Goal: Task Accomplishment & Management: Manage account settings

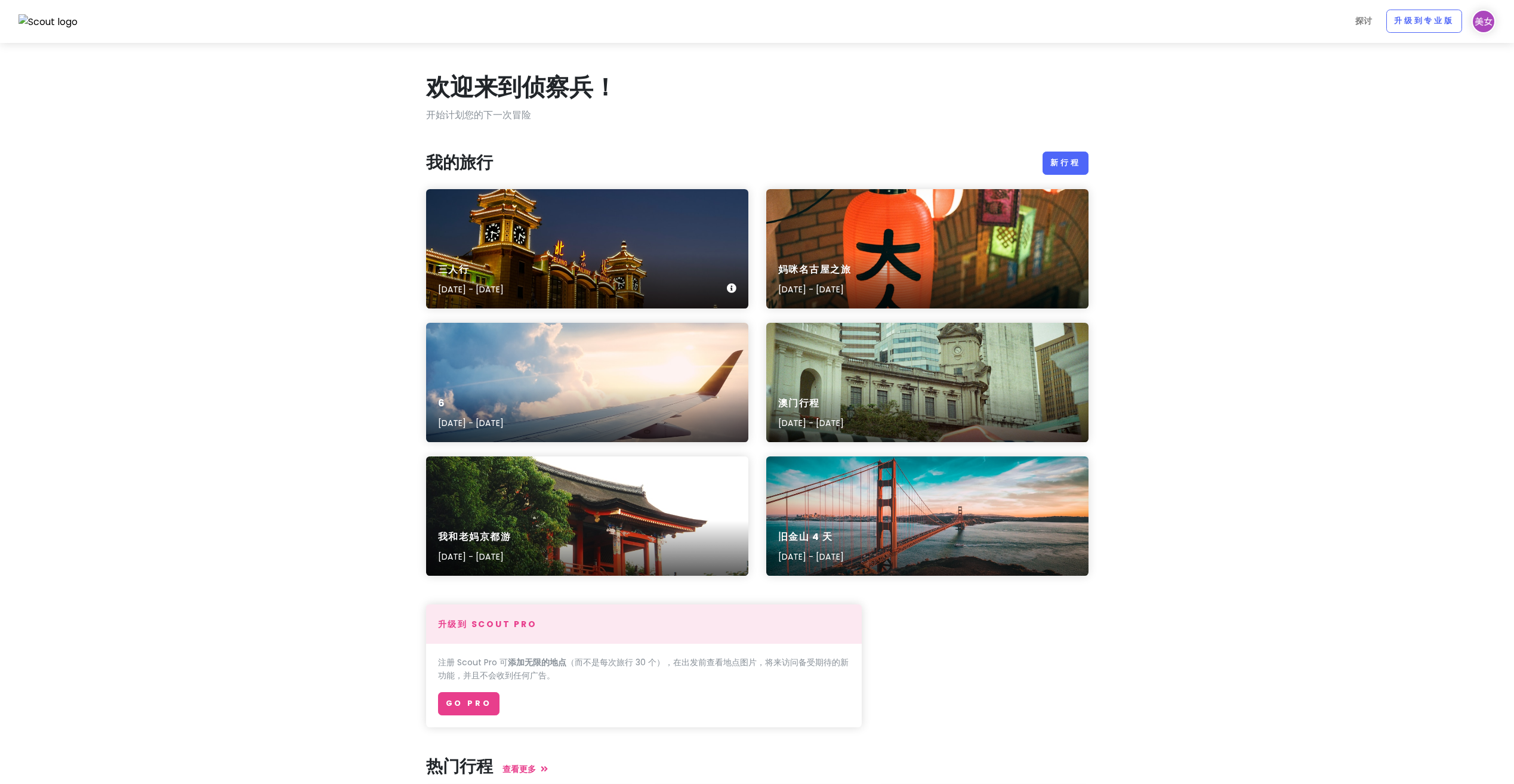
click at [618, 247] on div "三人行 [DATE] - [DATE]" at bounding box center [587, 249] width 322 height 119
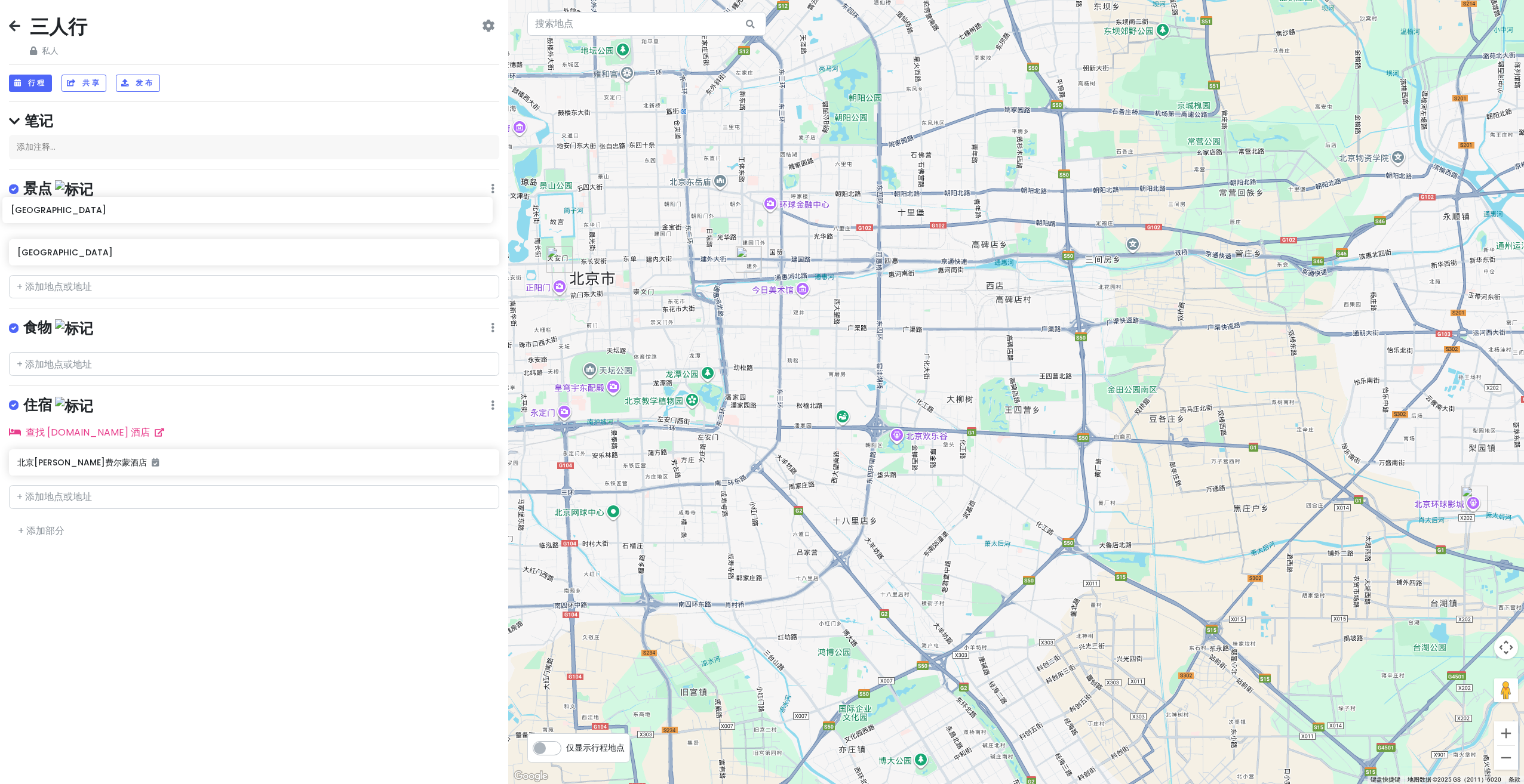
drag, startPoint x: 146, startPoint y: 256, endPoint x: 139, endPoint y: 213, distance: 43.6
click at [139, 213] on div "[GEOGRAPHIC_DATA] [GEOGRAPHIC_DATA]" at bounding box center [254, 239] width 509 height 62
click at [38, 78] on font "行程" at bounding box center [38, 82] width 18 height 10
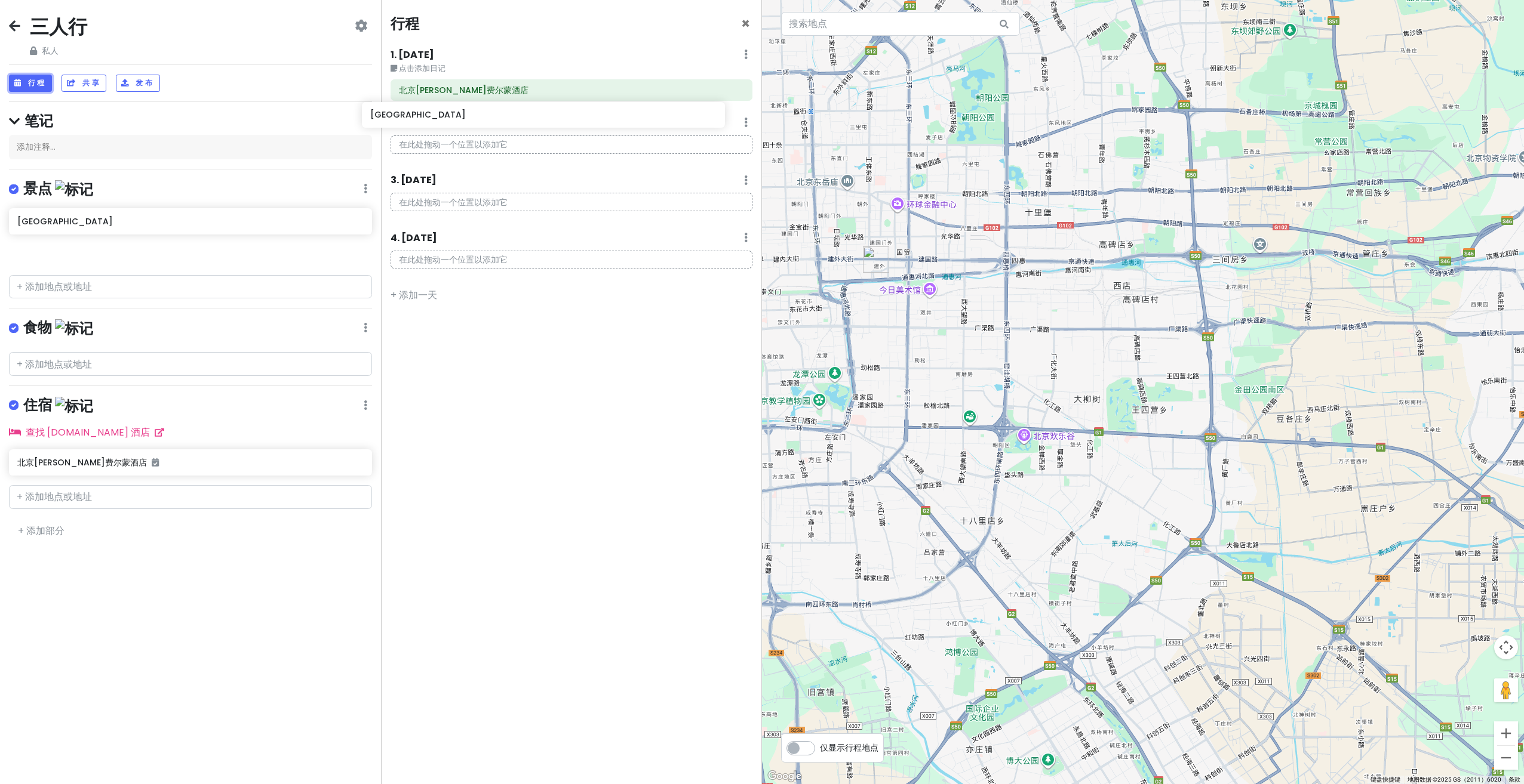
drag, startPoint x: 229, startPoint y: 232, endPoint x: 593, endPoint y: 123, distance: 380.0
click at [593, 123] on div "三人行 私人 Change Dates Make a Copy Delete Trip Go Pro ⚡️ Give Feedback 💡 Support S…" at bounding box center [762, 392] width 1524 height 784
drag, startPoint x: 170, startPoint y: 229, endPoint x: 538, endPoint y: 131, distance: 380.8
click at [538, 131] on div "三人行 私人 Change Dates Make a Copy Delete Trip Go Pro ⚡️ Give Feedback 💡 Support S…" at bounding box center [762, 392] width 1524 height 784
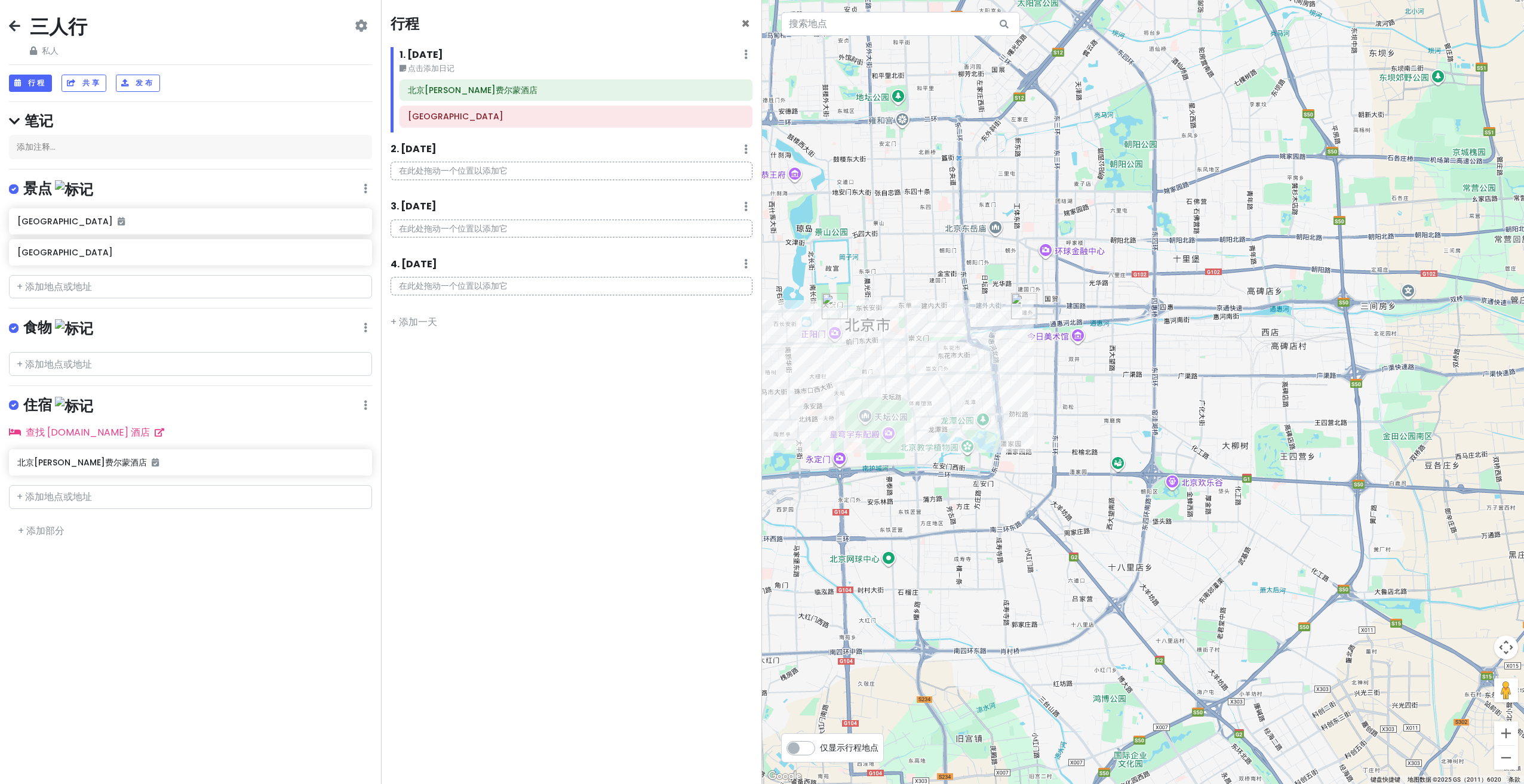
drag, startPoint x: 834, startPoint y: 329, endPoint x: 980, endPoint y: 375, distance: 153.1
click at [980, 375] on div at bounding box center [1144, 392] width 762 height 784
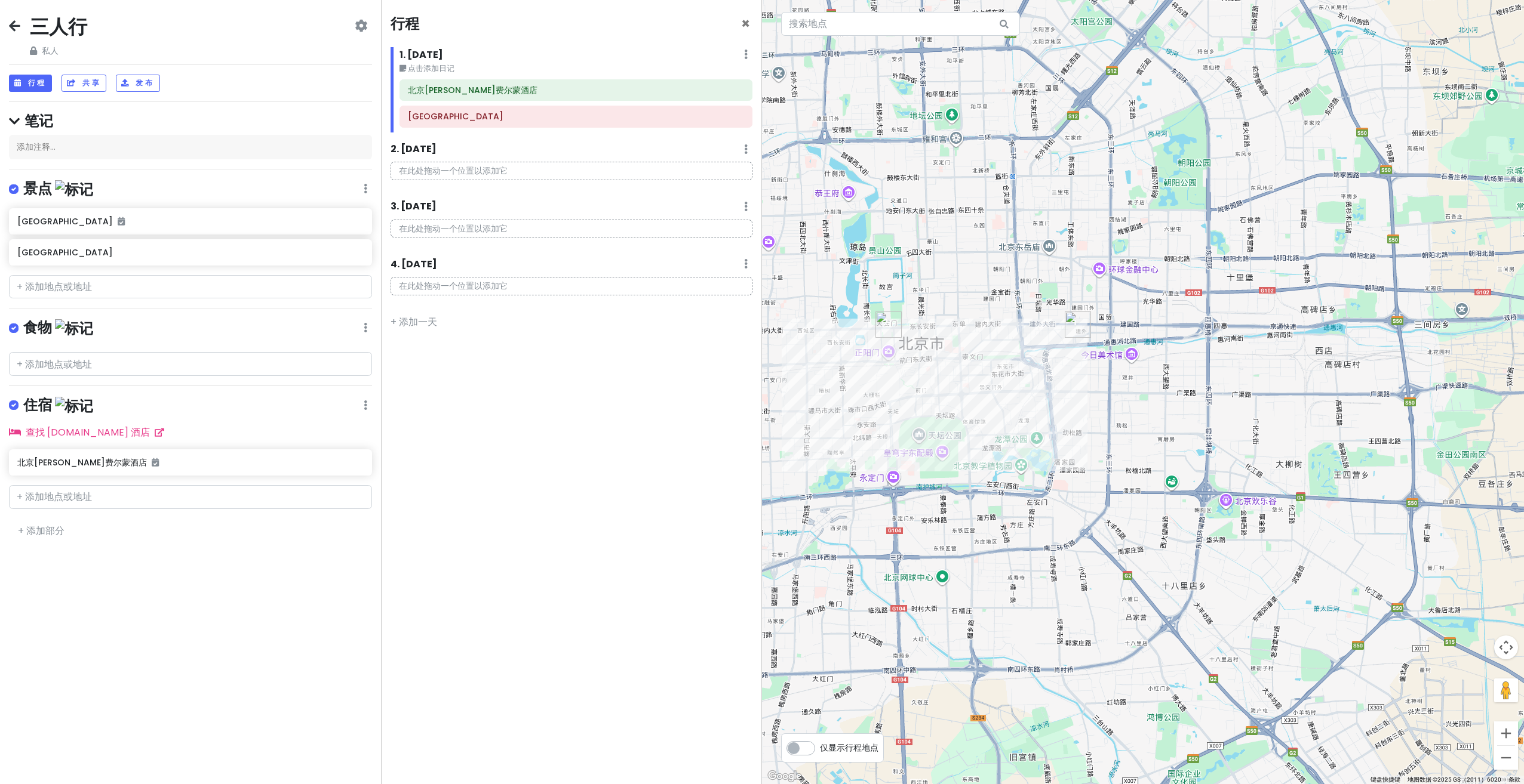
drag, startPoint x: 956, startPoint y: 385, endPoint x: 945, endPoint y: 384, distance: 11.0
click at [936, 388] on div at bounding box center [1144, 392] width 762 height 784
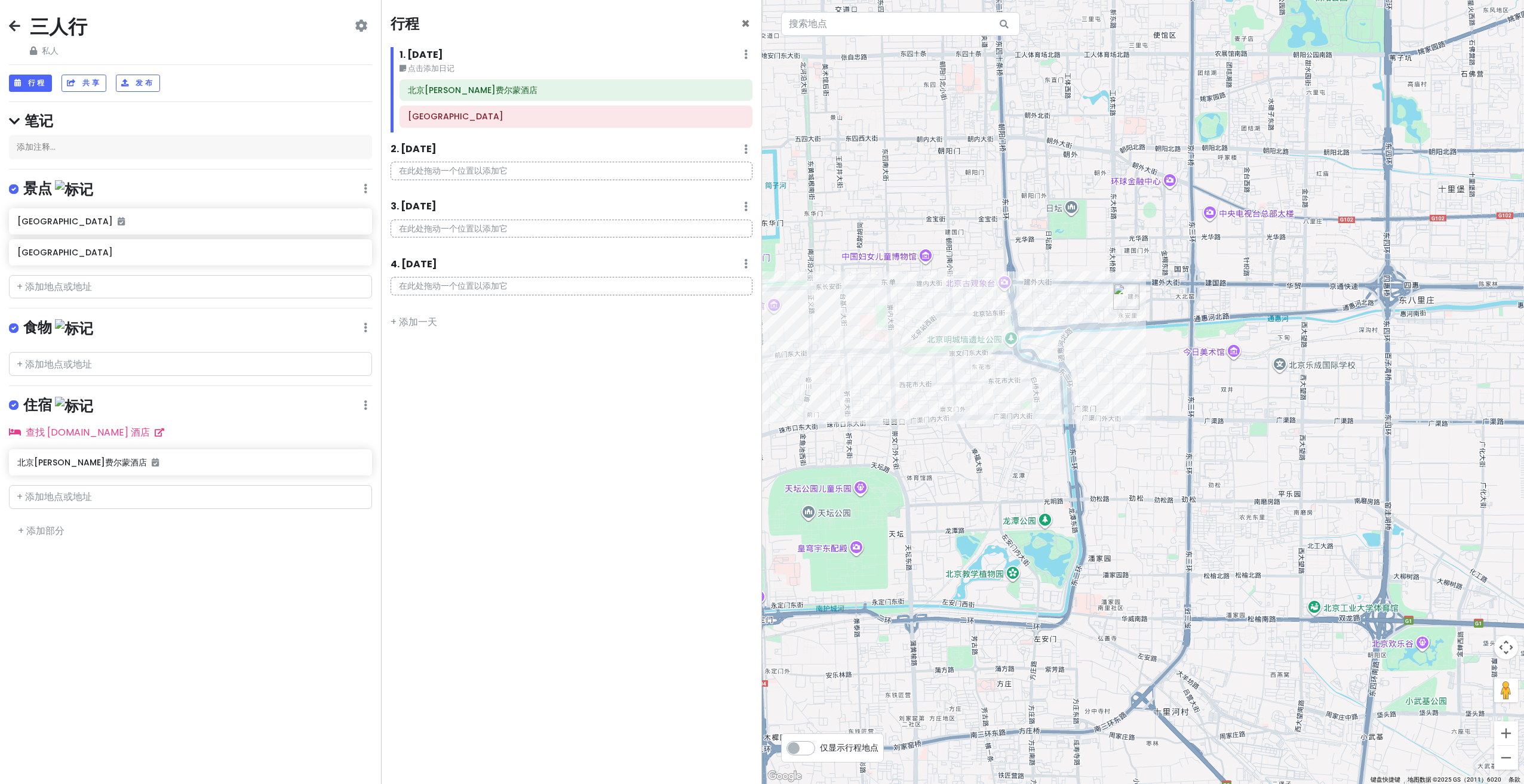
drag, startPoint x: 1036, startPoint y: 357, endPoint x: 997, endPoint y: 381, distance: 45.8
click at [997, 381] on div at bounding box center [1144, 392] width 762 height 784
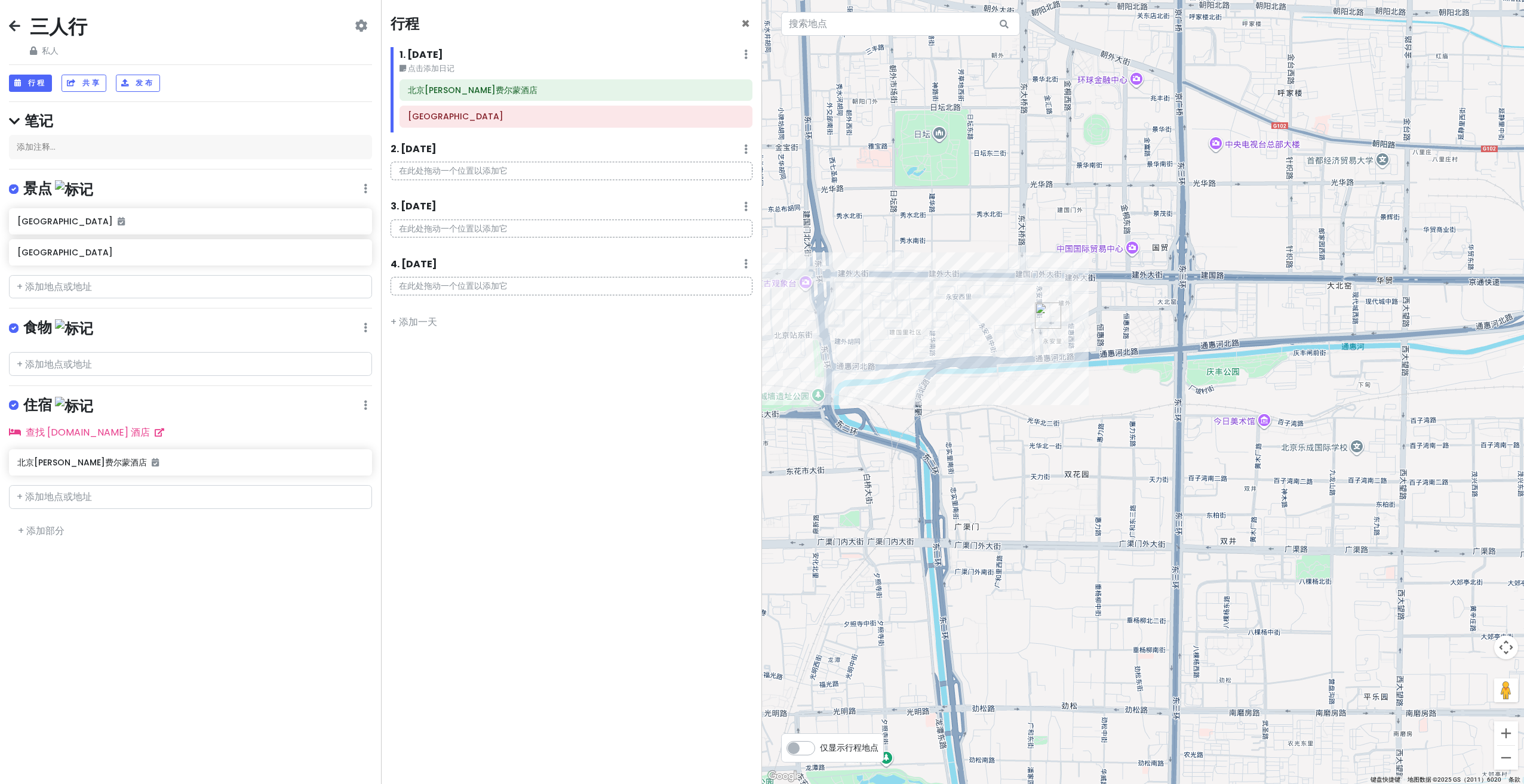
drag, startPoint x: 1085, startPoint y: 373, endPoint x: 1058, endPoint y: 393, distance: 33.6
click at [1058, 393] on div at bounding box center [1144, 392] width 762 height 784
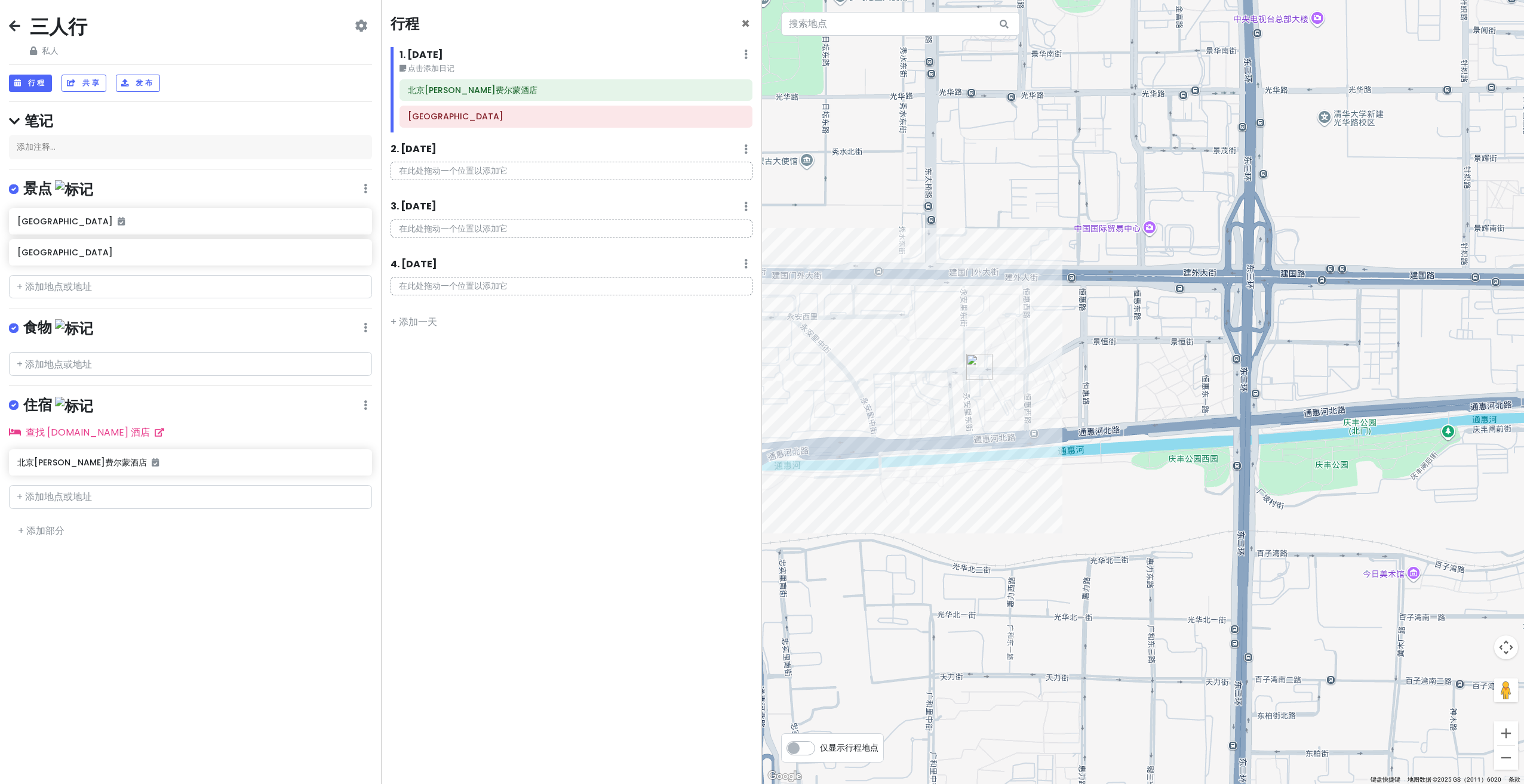
drag, startPoint x: 964, startPoint y: 382, endPoint x: 1030, endPoint y: 426, distance: 79.3
click at [1028, 426] on div at bounding box center [1144, 392] width 762 height 784
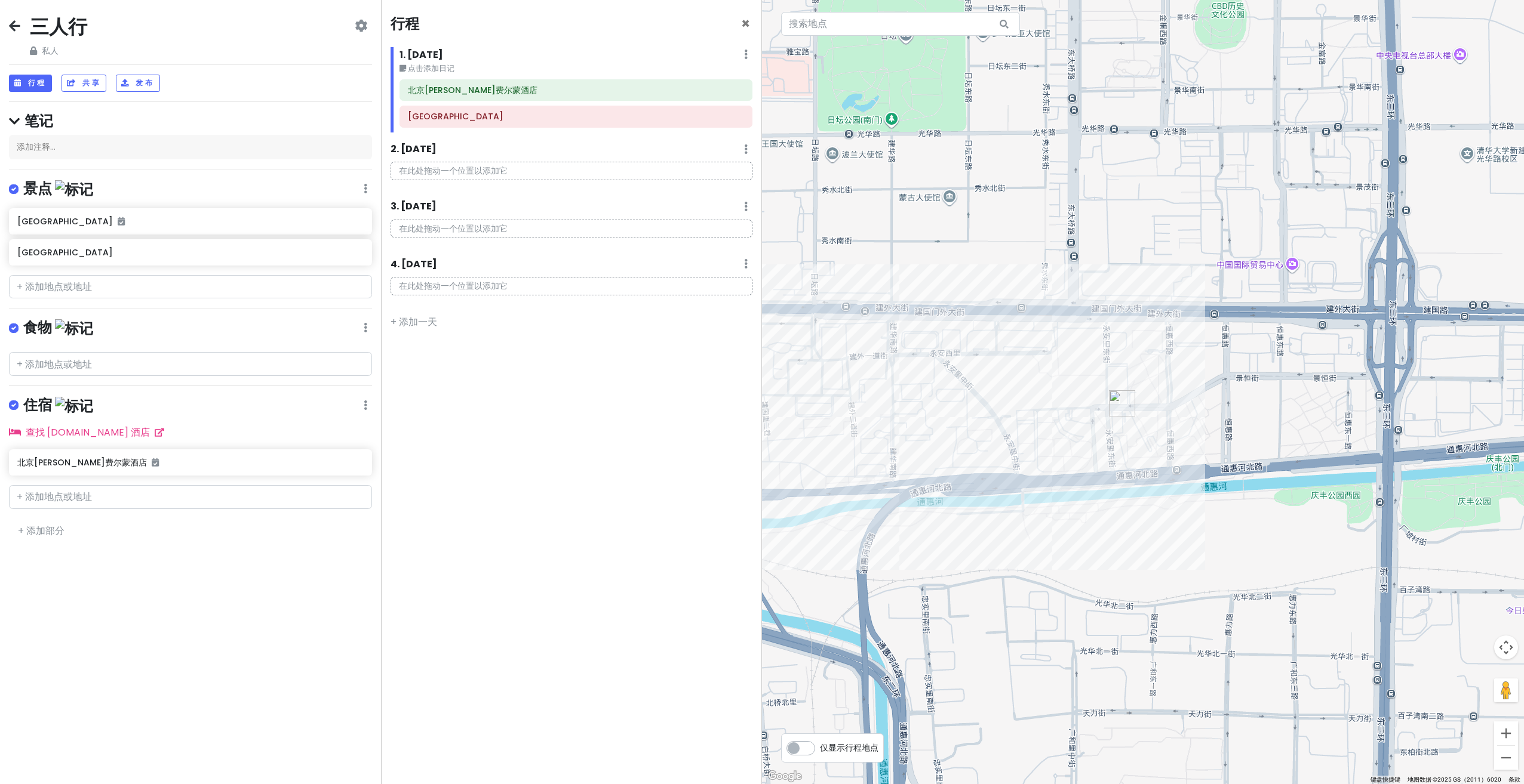
drag, startPoint x: 1000, startPoint y: 440, endPoint x: 1098, endPoint y: 462, distance: 100.4
click at [1098, 462] on div at bounding box center [1144, 392] width 762 height 784
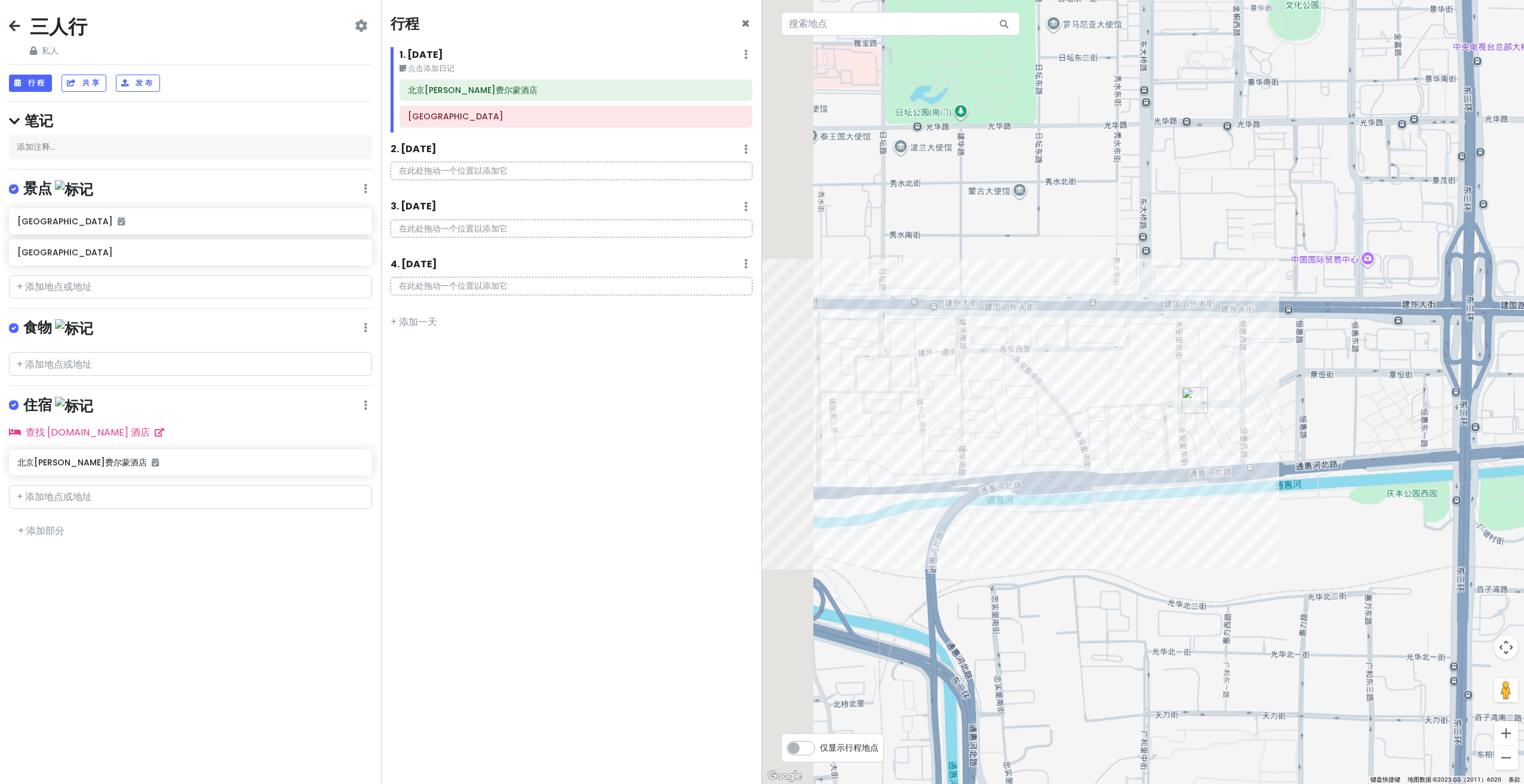
drag, startPoint x: 1041, startPoint y: 453, endPoint x: 1229, endPoint y: 453, distance: 188.0
click at [1262, 452] on div at bounding box center [1144, 392] width 762 height 784
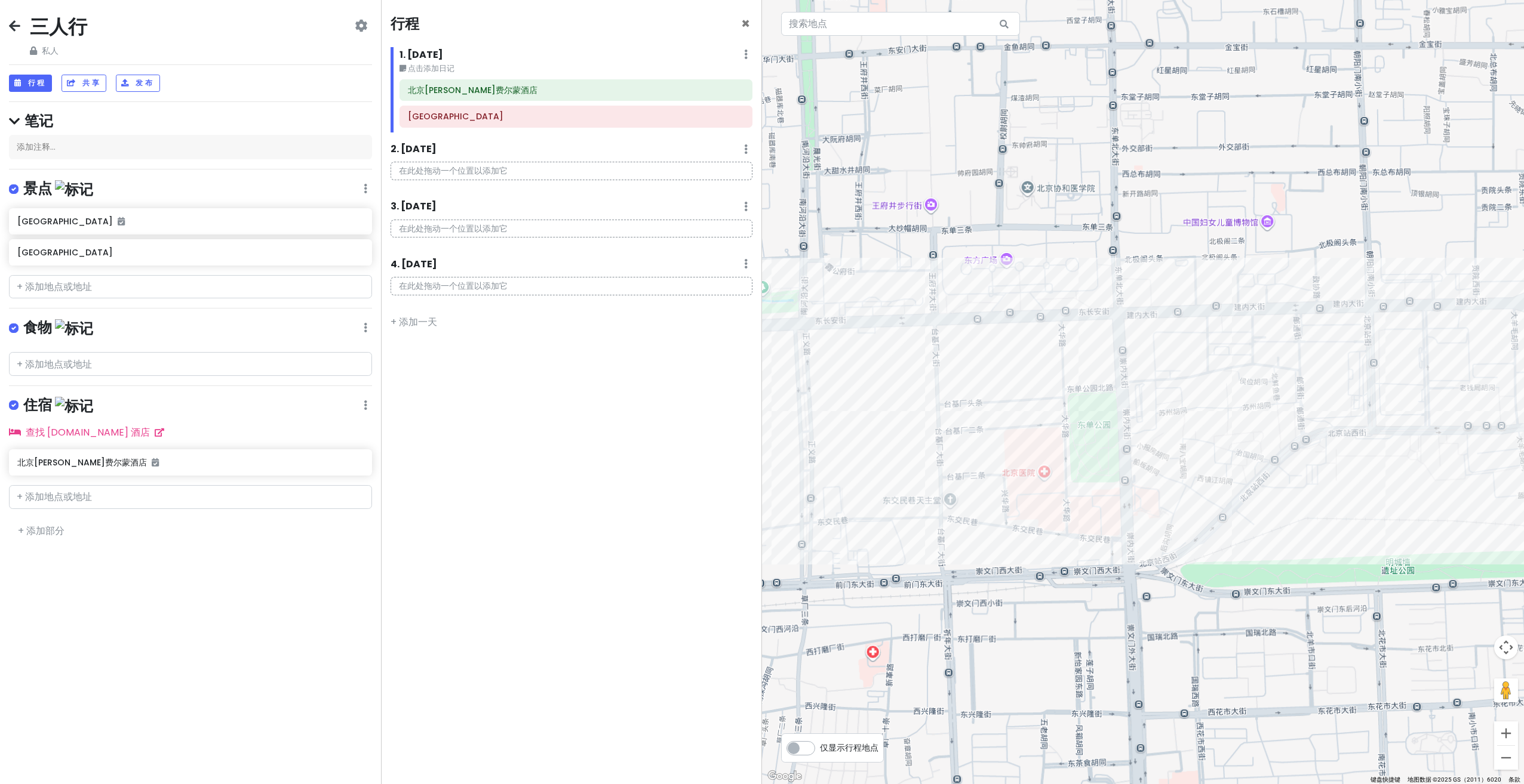
click at [1224, 487] on div at bounding box center [1144, 392] width 762 height 784
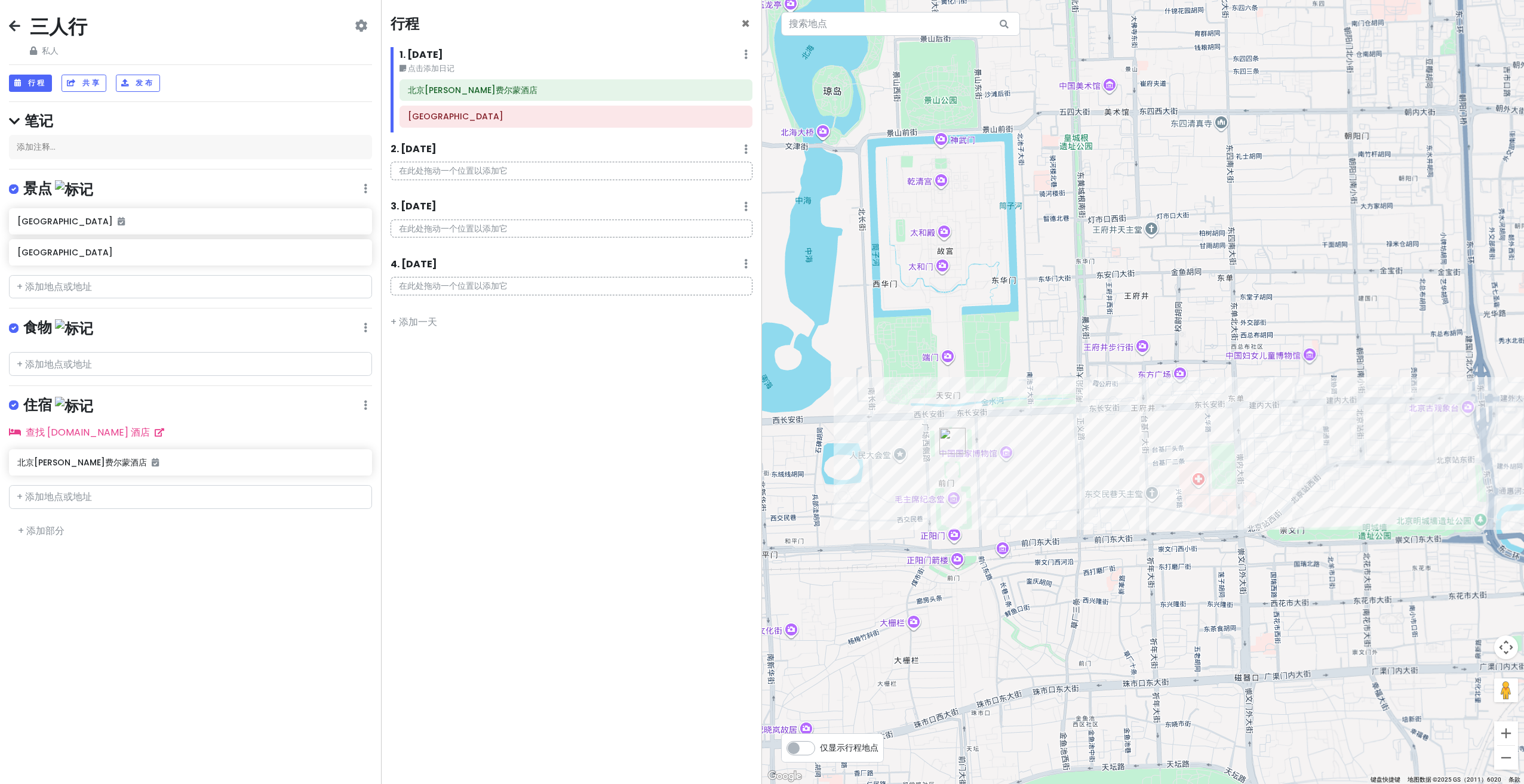
drag, startPoint x: 1019, startPoint y: 486, endPoint x: 1052, endPoint y: 484, distance: 33.1
click at [1056, 484] on div at bounding box center [1144, 392] width 762 height 784
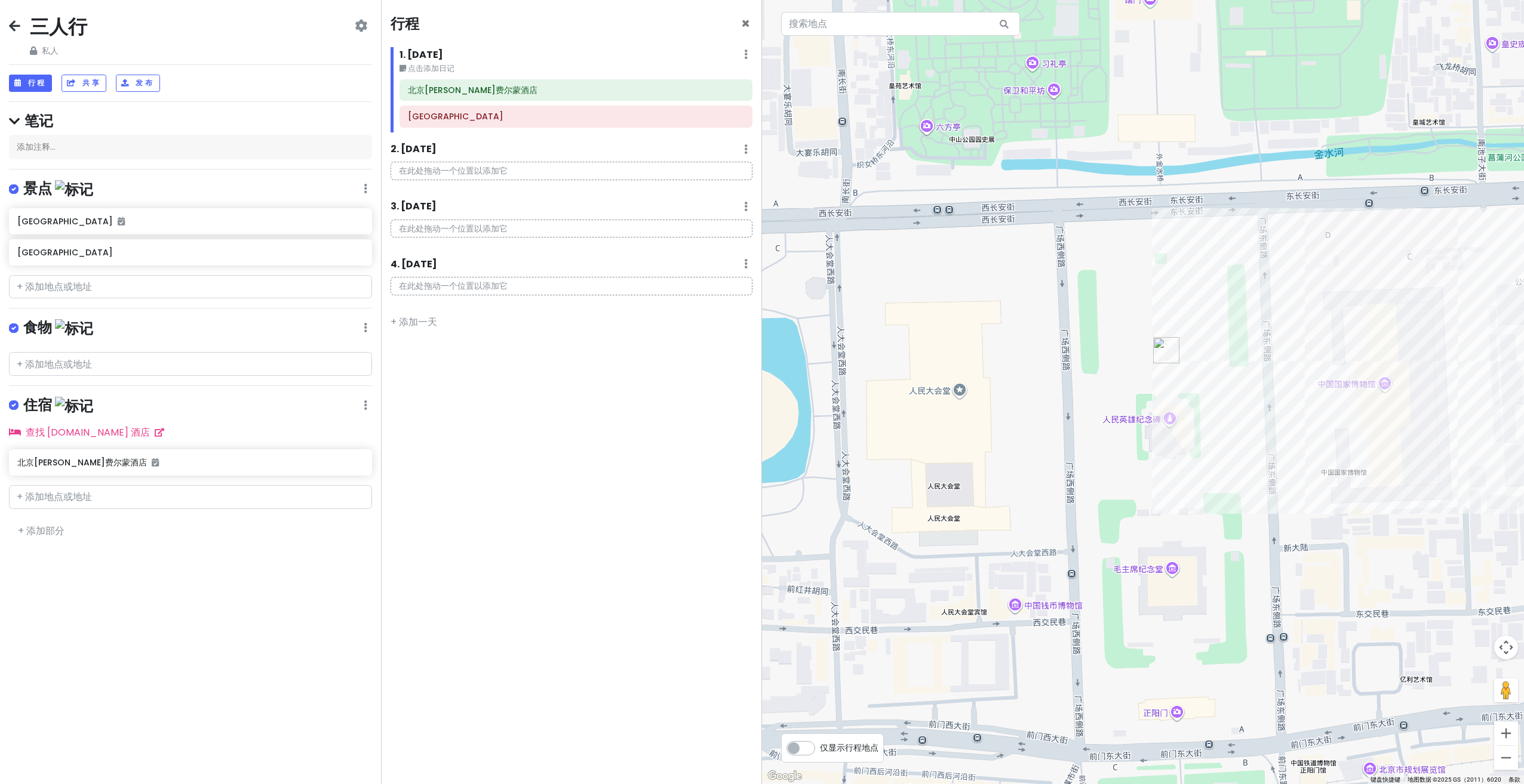
drag, startPoint x: 1160, startPoint y: 479, endPoint x: 1139, endPoint y: 472, distance: 22.1
click at [1141, 473] on div at bounding box center [1144, 392] width 762 height 784
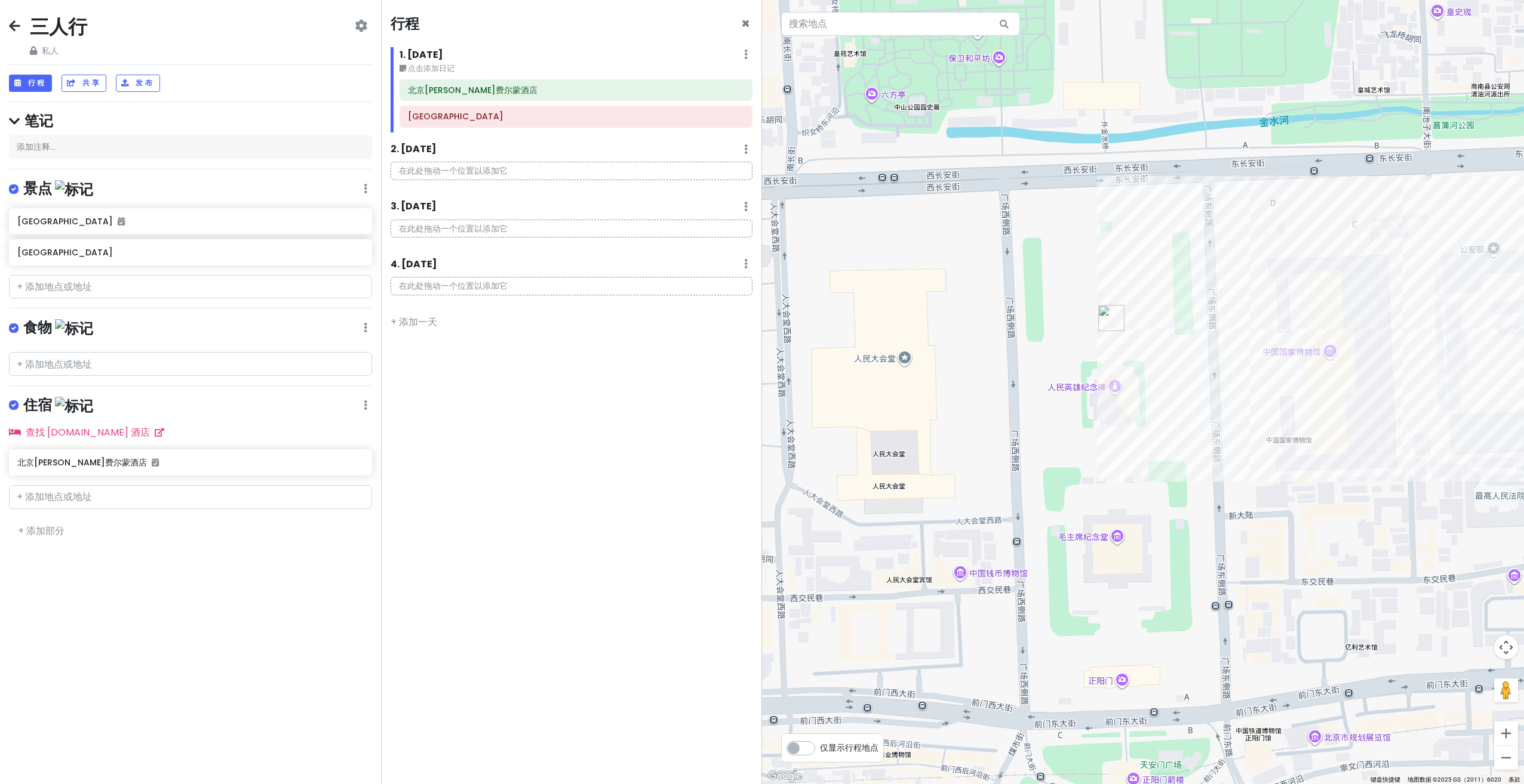
drag, startPoint x: 1163, startPoint y: 495, endPoint x: 1054, endPoint y: 411, distance: 137.6
click at [1054, 411] on div at bounding box center [1144, 392] width 762 height 784
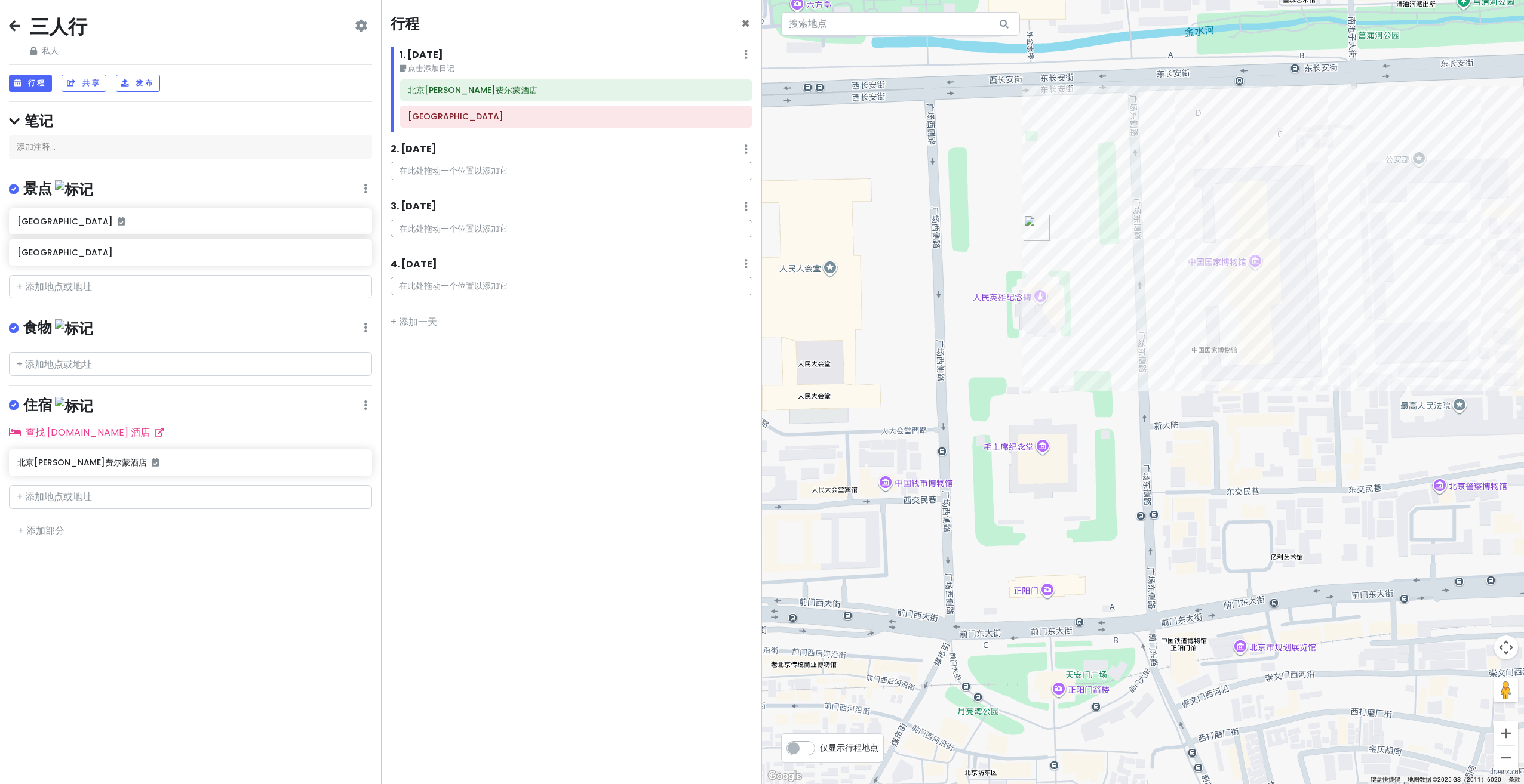
drag, startPoint x: 1111, startPoint y: 506, endPoint x: 1105, endPoint y: 485, distance: 21.8
click at [1105, 485] on div at bounding box center [1144, 392] width 762 height 784
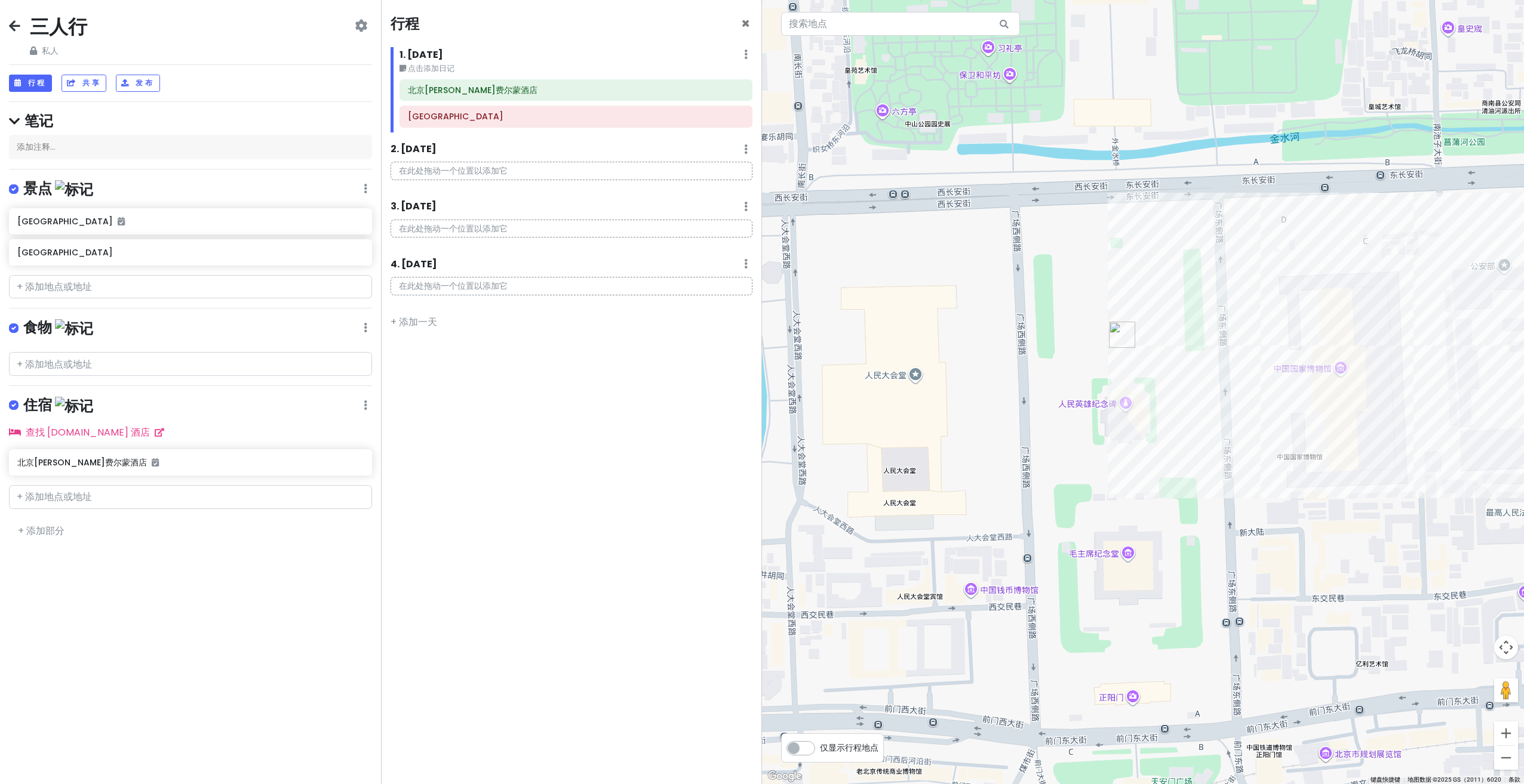
drag, startPoint x: 1093, startPoint y: 465, endPoint x: 1179, endPoint y: 593, distance: 154.2
click at [1178, 593] on div at bounding box center [1144, 392] width 762 height 784
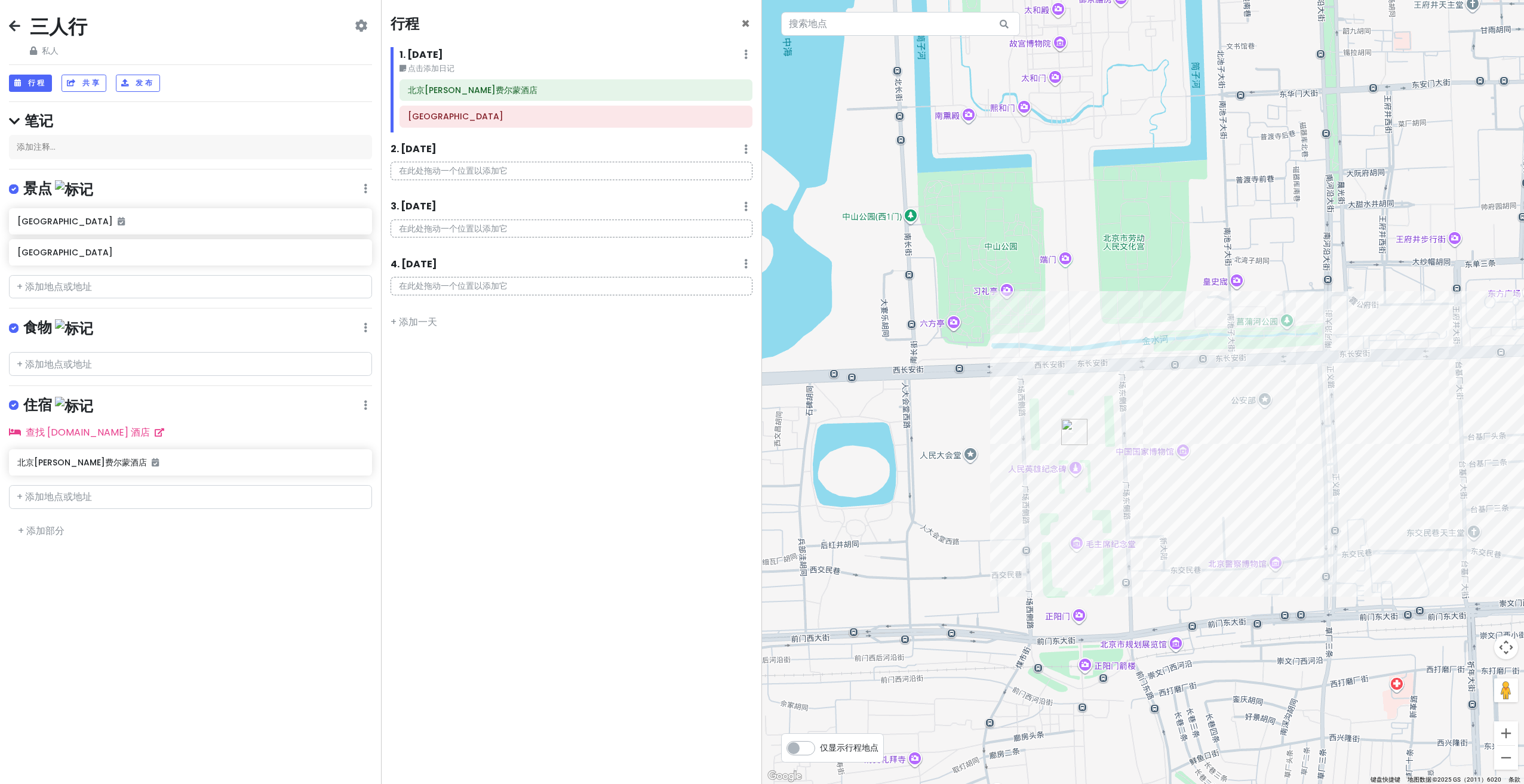
drag, startPoint x: 1107, startPoint y: 477, endPoint x: 1038, endPoint y: 468, distance: 69.6
click at [1038, 468] on div at bounding box center [1144, 392] width 762 height 784
click at [198, 355] on input "text" at bounding box center [191, 364] width 363 height 24
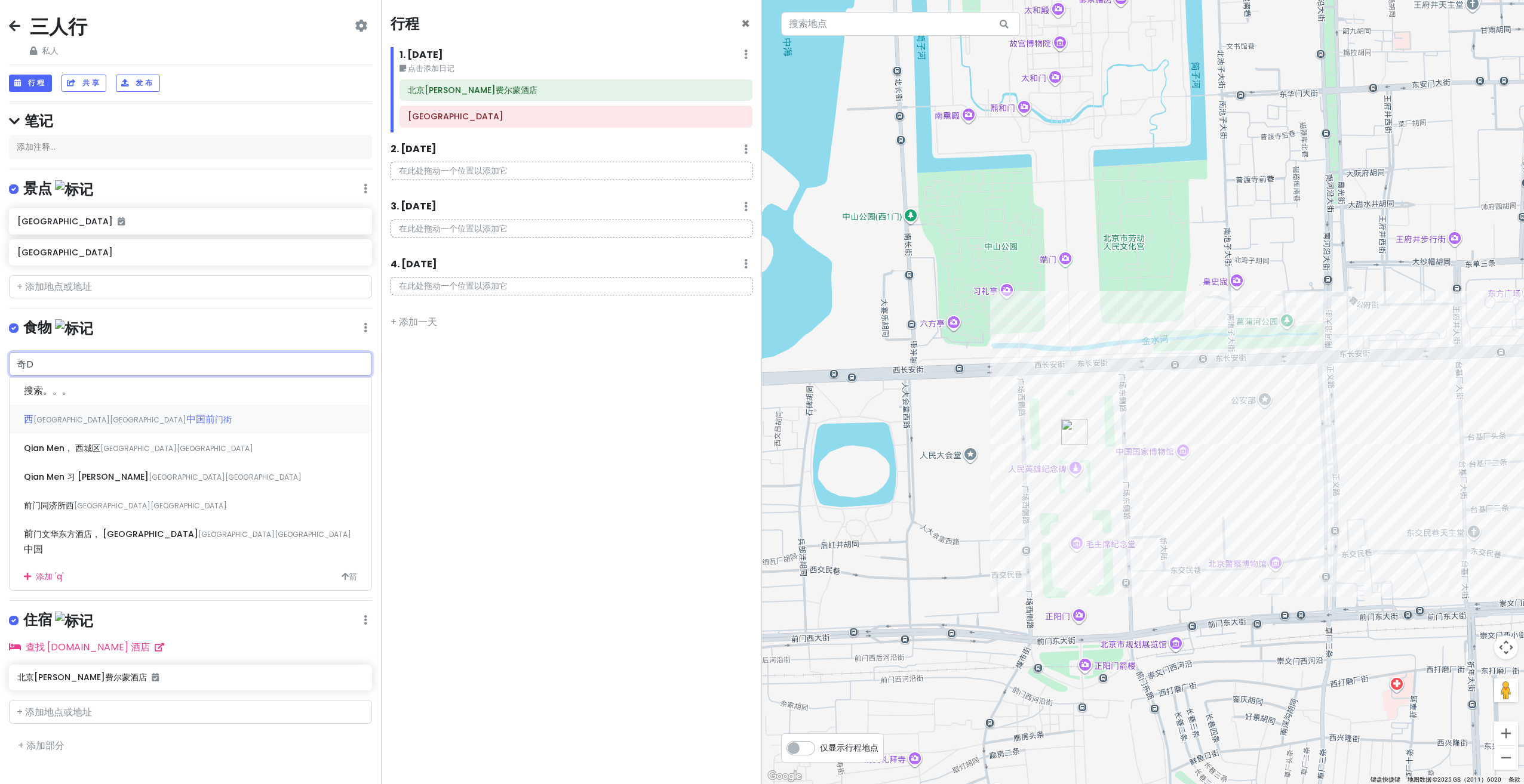
type input "[PERSON_NAME]"
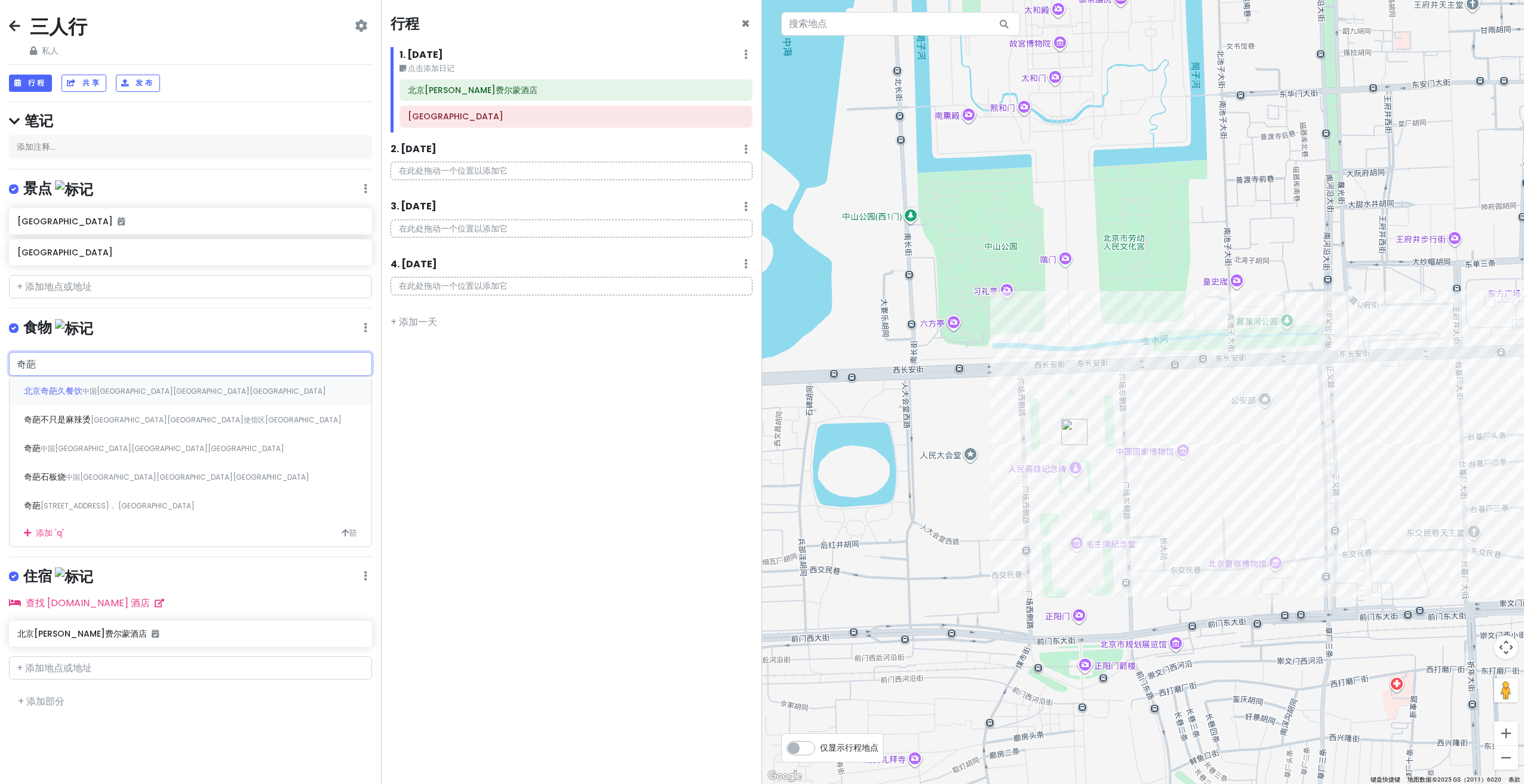
type input "[PERSON_NAME]"
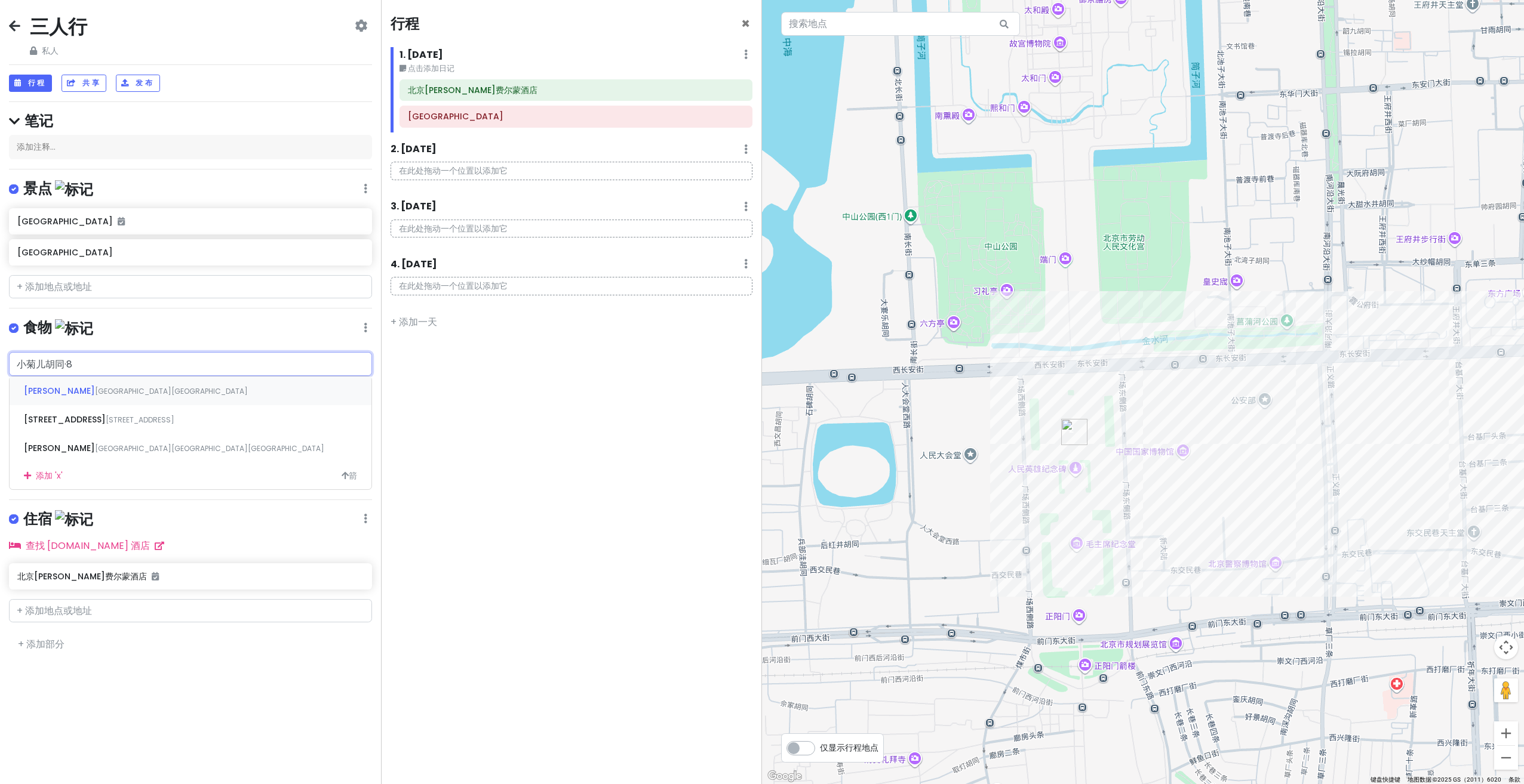
type input "小菊儿[PERSON_NAME]·81"
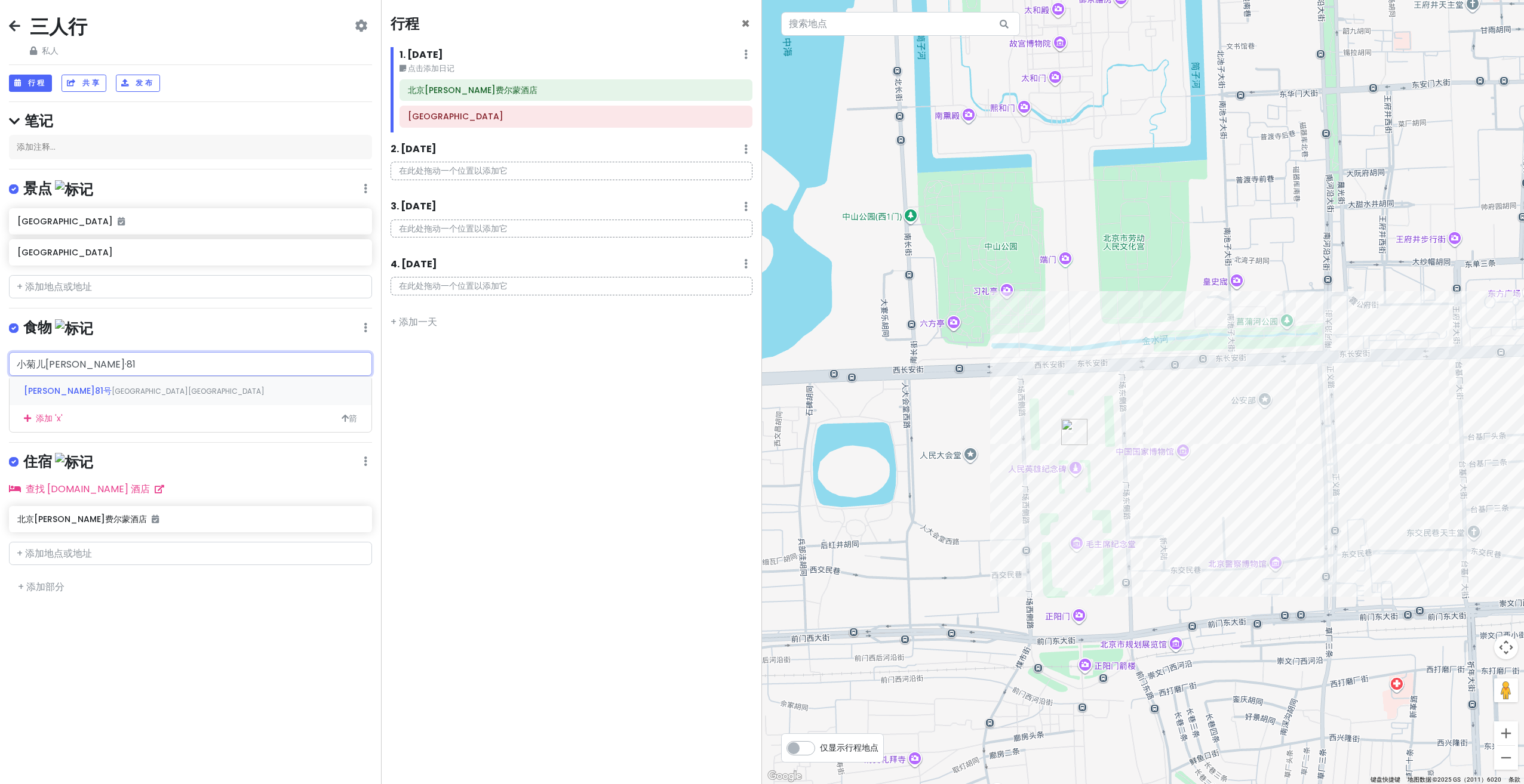
click at [143, 388] on div "[STREET_ADDRESS] 中国[GEOGRAPHIC_DATA][GEOGRAPHIC_DATA]" at bounding box center [190, 390] width 362 height 28
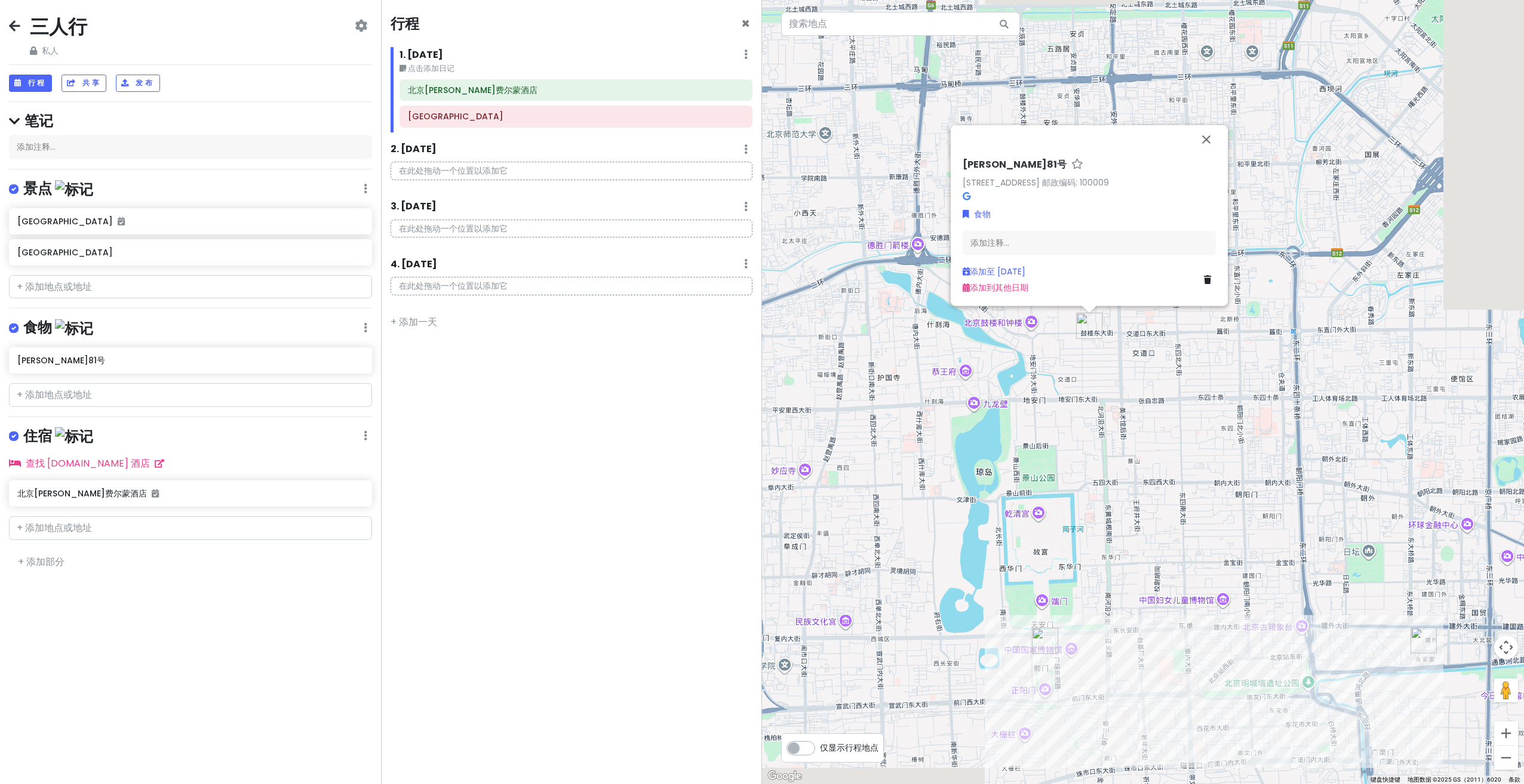
drag, startPoint x: 1281, startPoint y: 412, endPoint x: 1102, endPoint y: 397, distance: 179.6
click at [1102, 397] on div "[STREET_ADDRESS] [STREET_ADDRESS] 邮政编码: 100009 食物 添加注释... 添加至 [DATE] 添加到其他日期" at bounding box center [1144, 392] width 762 height 784
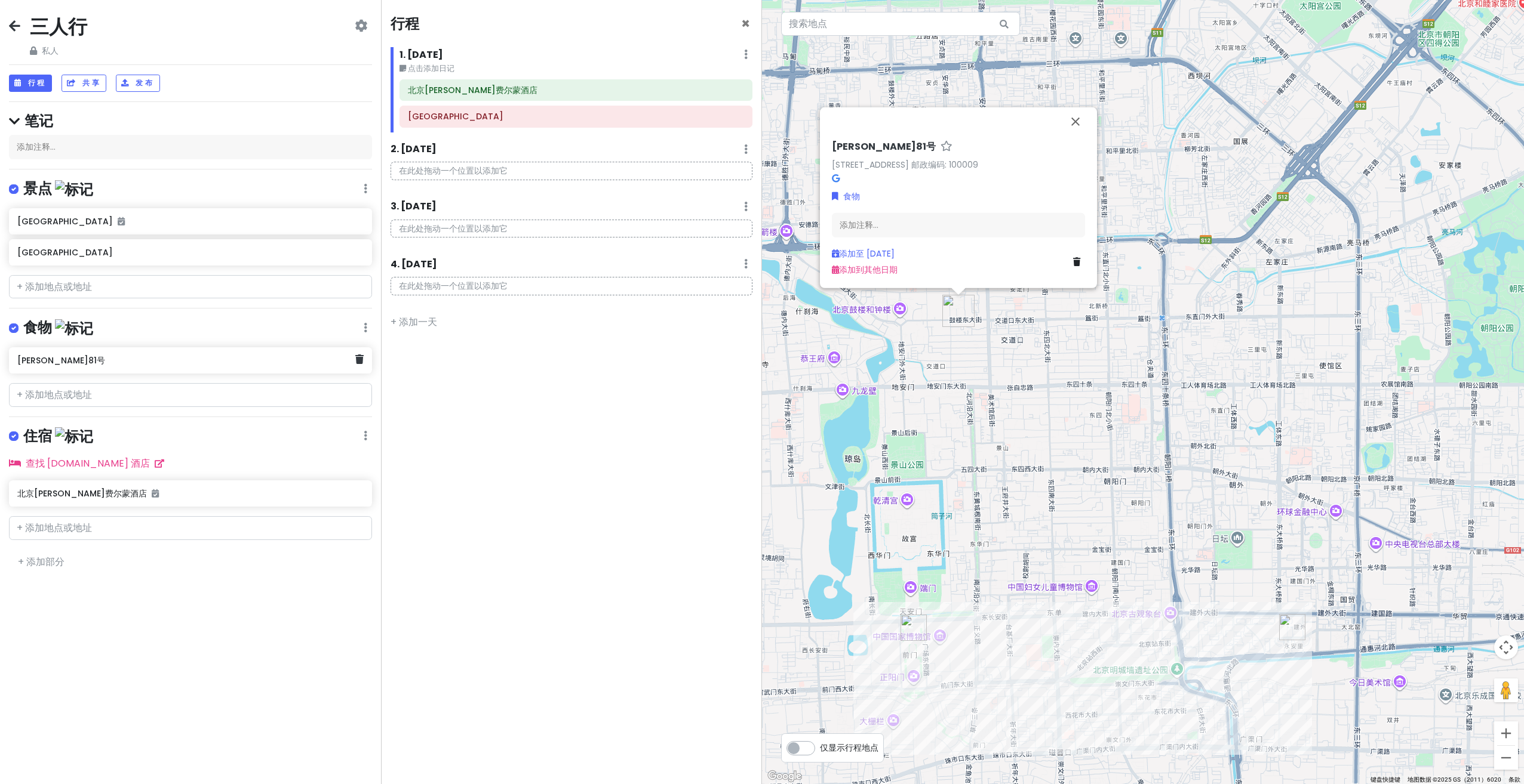
drag, startPoint x: 238, startPoint y: 365, endPoint x: 846, endPoint y: 194, distance: 631.6
click at [846, 194] on div "[STREET_ADDRESS] [STREET_ADDRESS] 邮政编码: 100009 食物 添加注释... 添加至 [DATE] 添加到其他日期" at bounding box center [959, 209] width 263 height 145
click at [843, 201] on font "食物" at bounding box center [850, 201] width 16 height 12
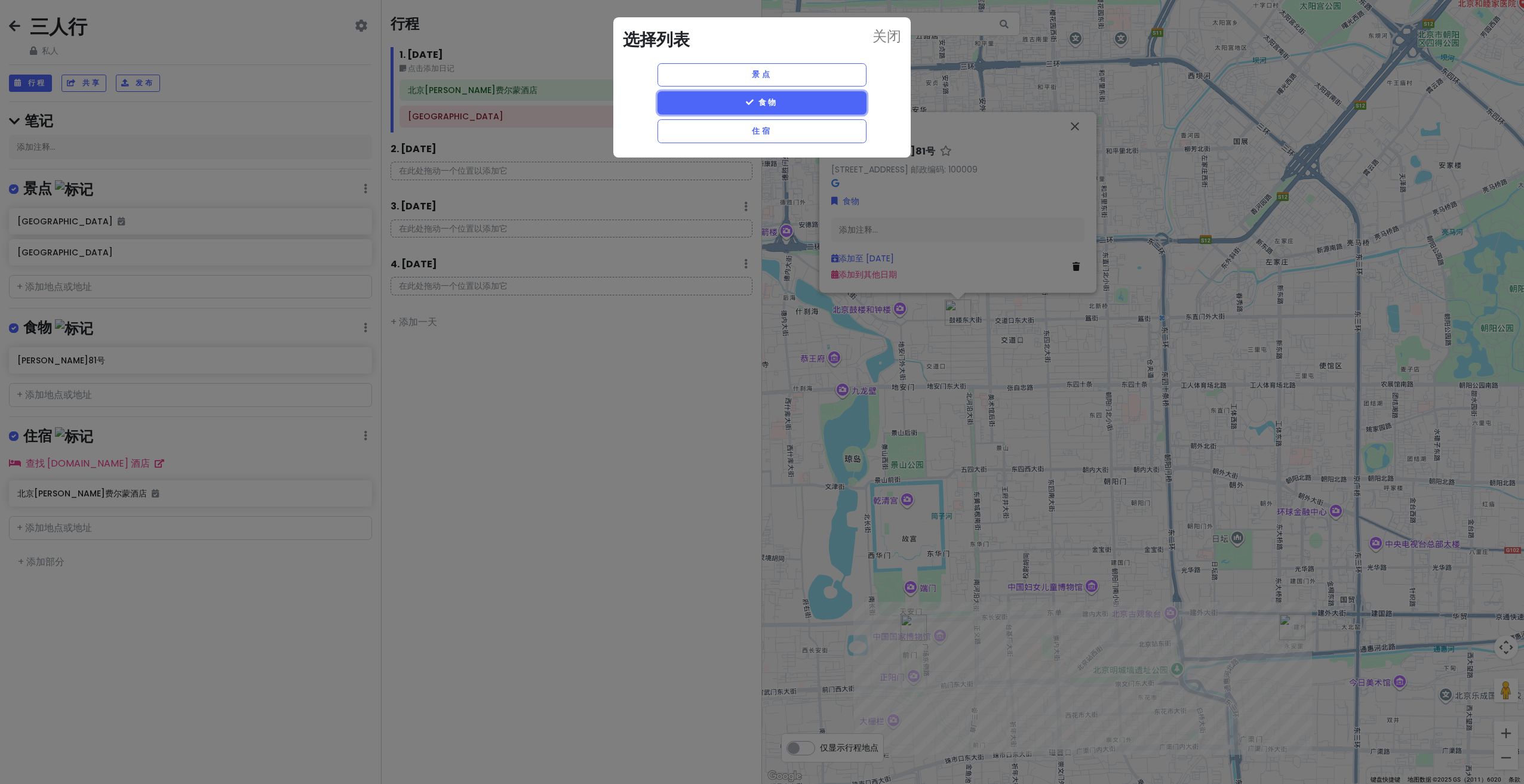
click at [785, 105] on button "食物" at bounding box center [762, 103] width 209 height 23
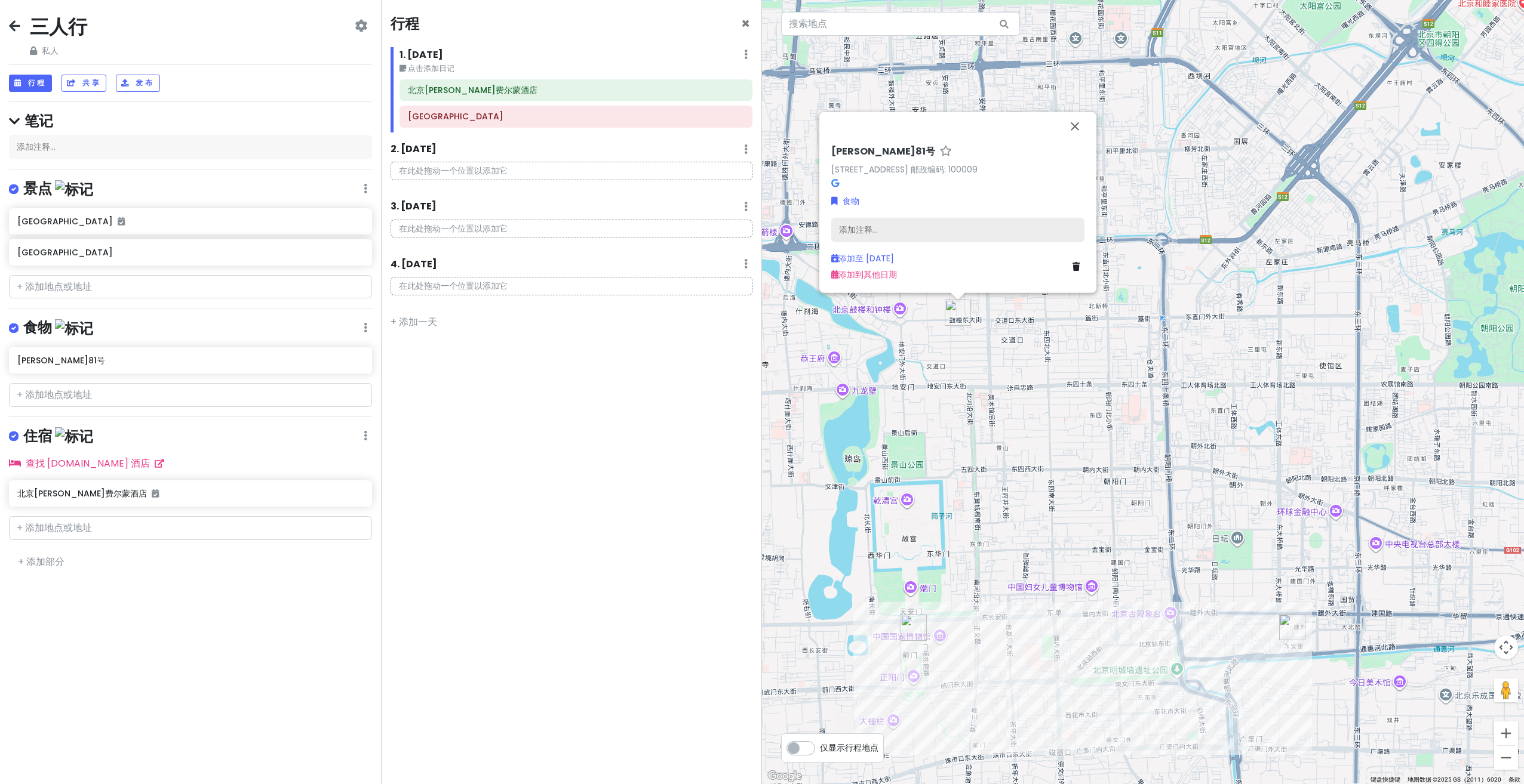
click at [890, 220] on div "添加注释..." at bounding box center [958, 230] width 253 height 25
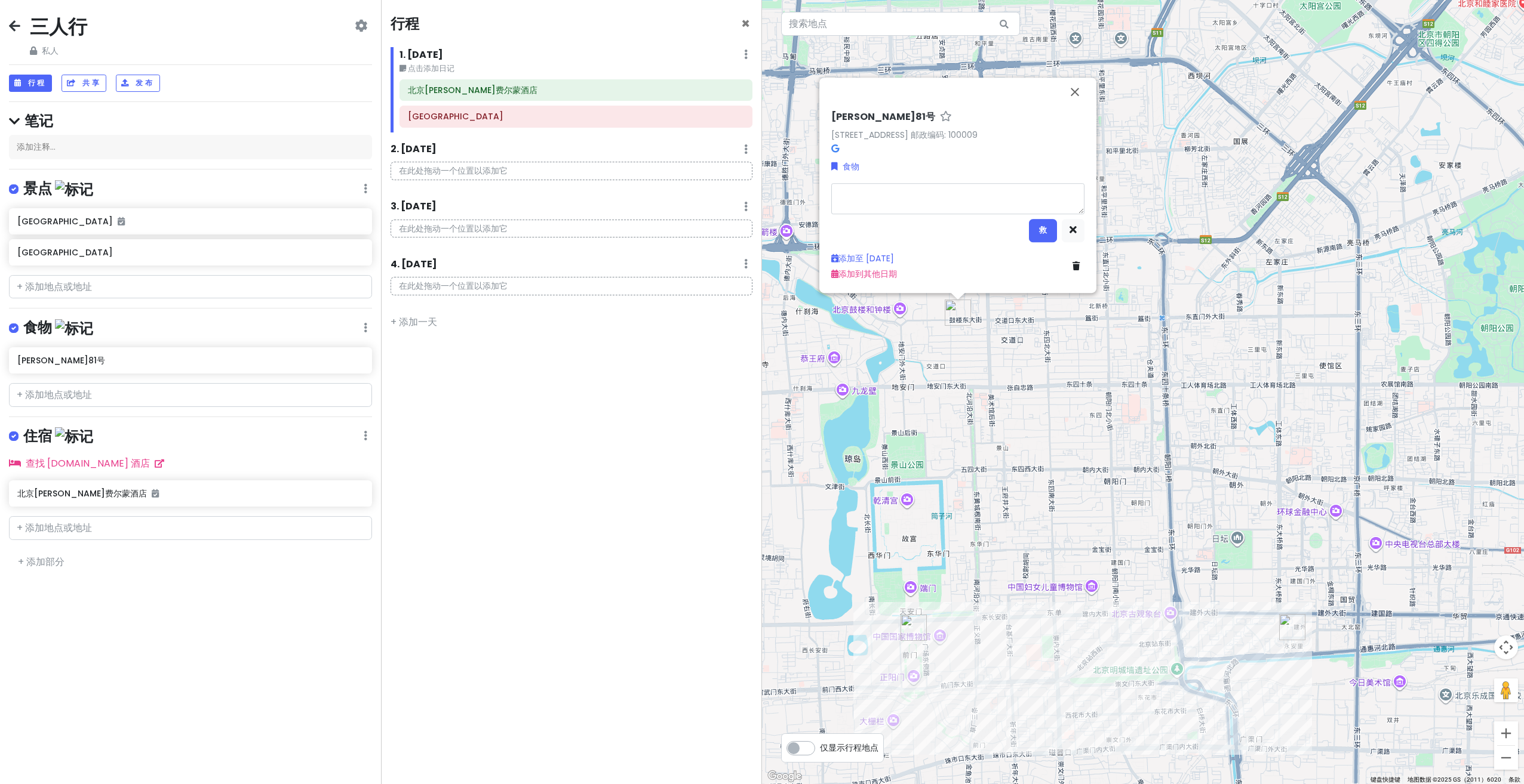
type textarea "x"
type textarea "qi"
type textarea "x"
type textarea "qi'p"
type textarea "x"
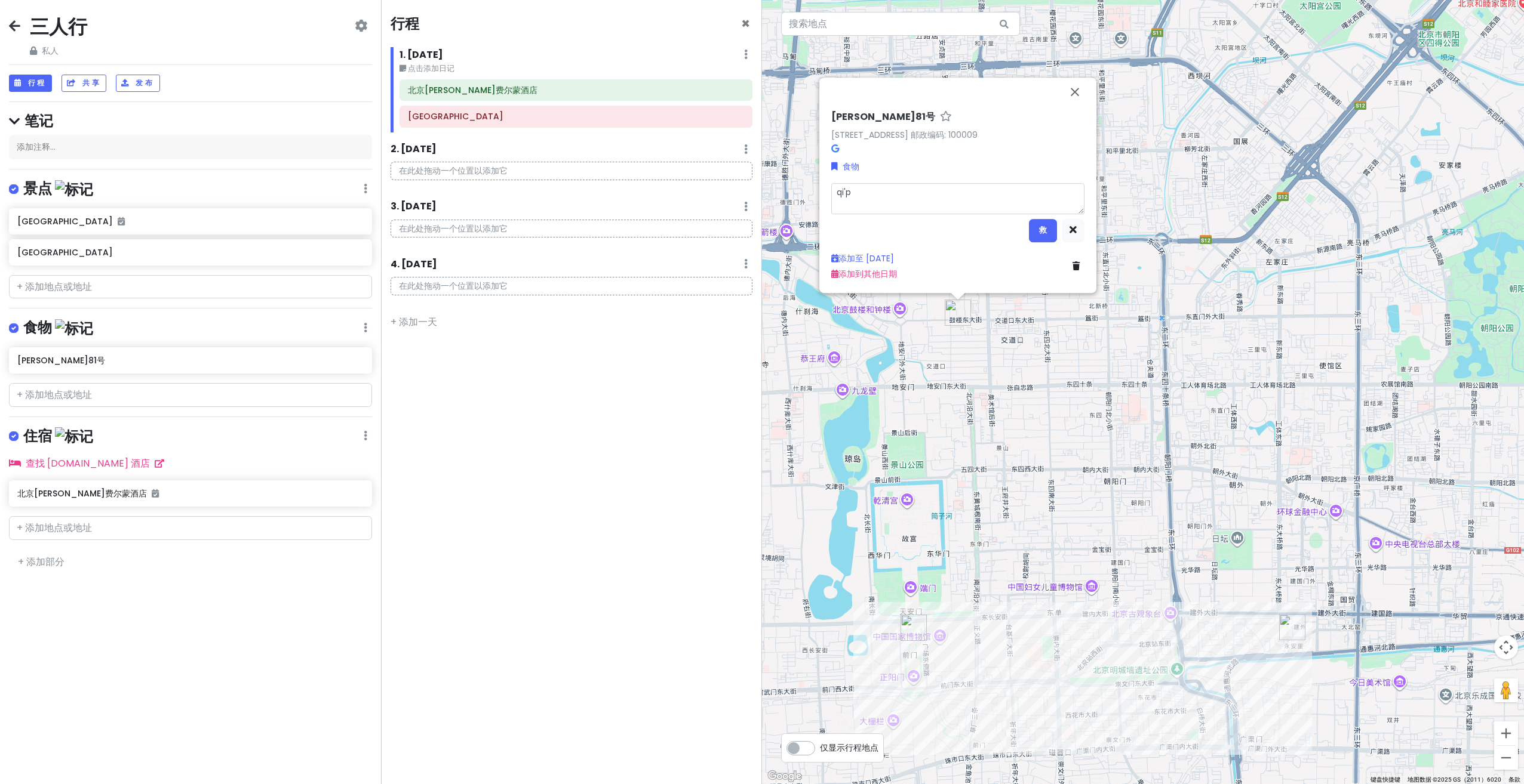
type textarea "qi'pa"
type textarea "x"
type textarea "qi'pa'd"
type textarea "x"
type textarea "qi'pa'da"
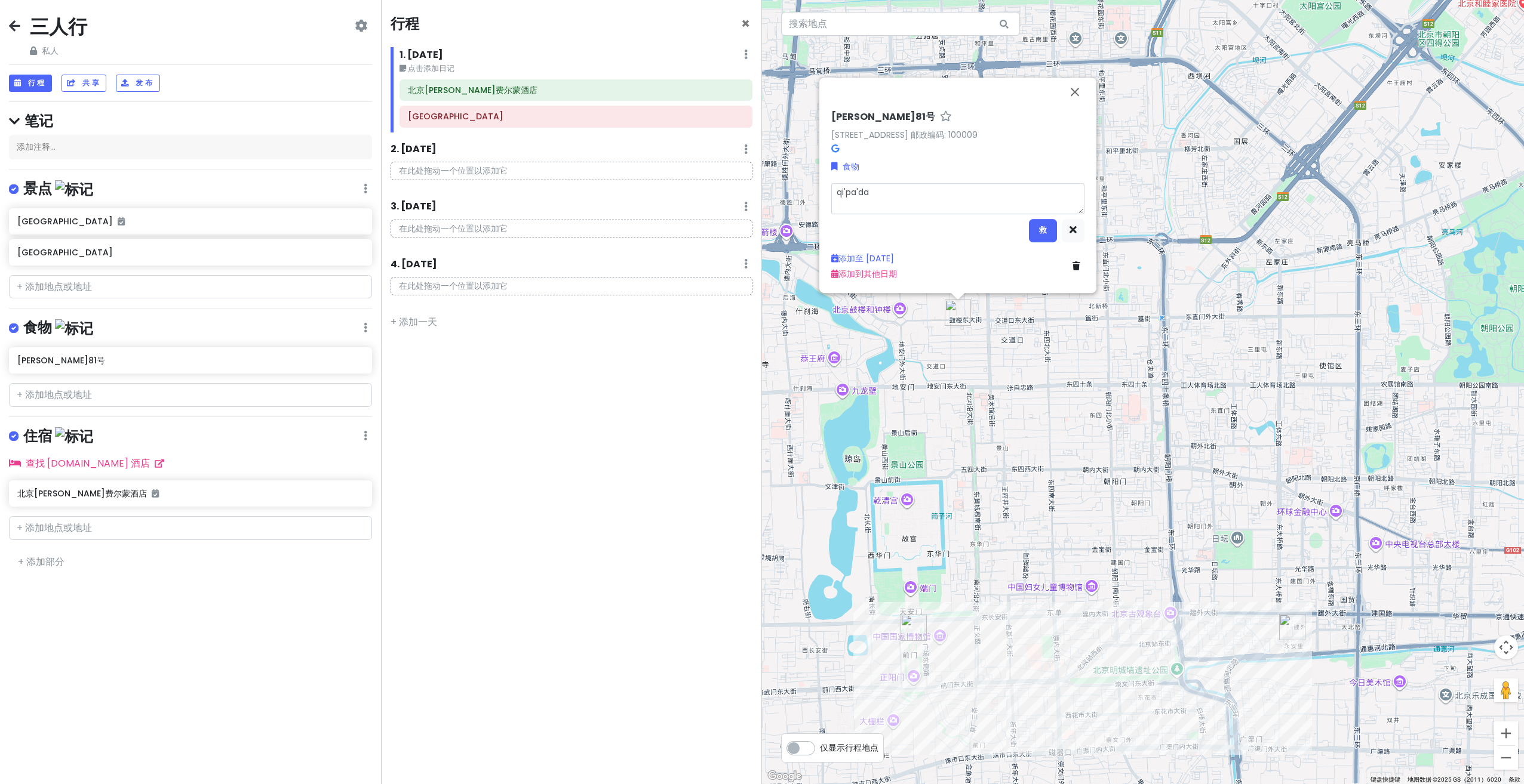
type textarea "x"
type textarea "qi'pa'da'h"
type textarea "x"
type textarea "qi'pa'da'h'z"
type textarea "x"
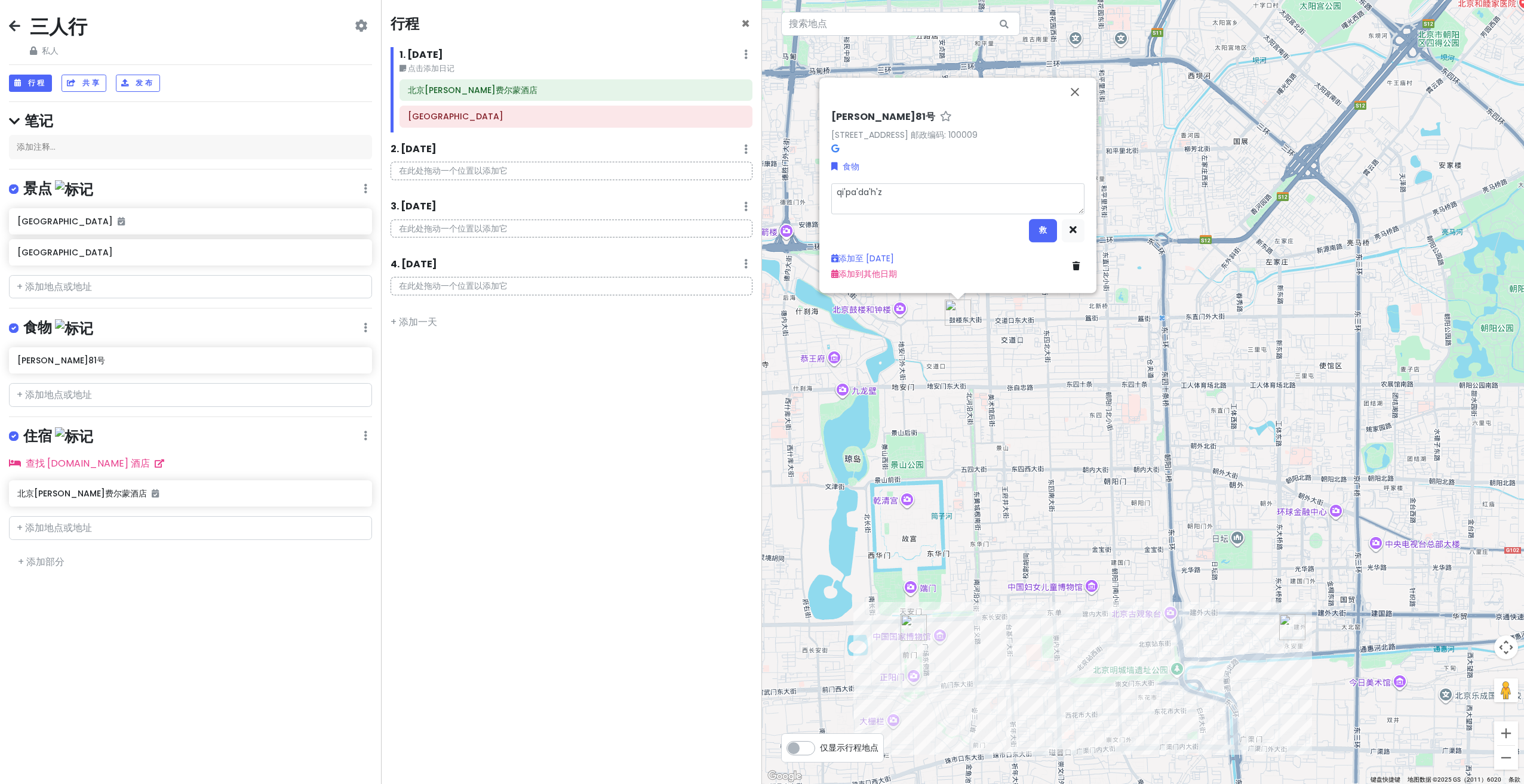
type textarea "qi'pa'da'h'zo"
type textarea "x"
type textarea "qi'pa'da'h'zou"
type textarea "x"
type textarea "qi'pa'da'[DEMOGRAPHIC_DATA]'zi"
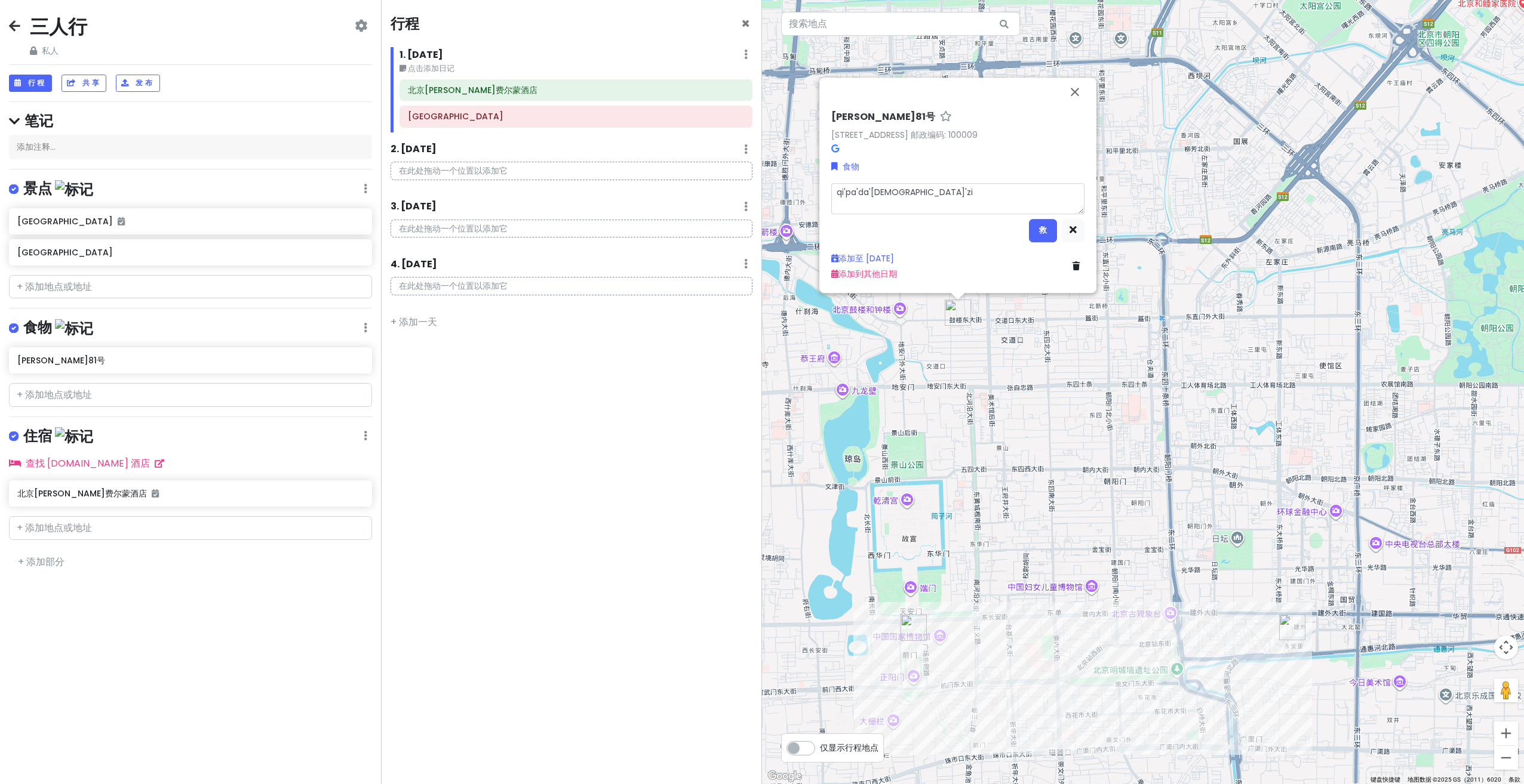
type textarea "x"
type textarea "qi'pa'da'hzou'zi'o"
type textarea "x"
type textarea "奇葩大肘子哦"
type textarea "x"
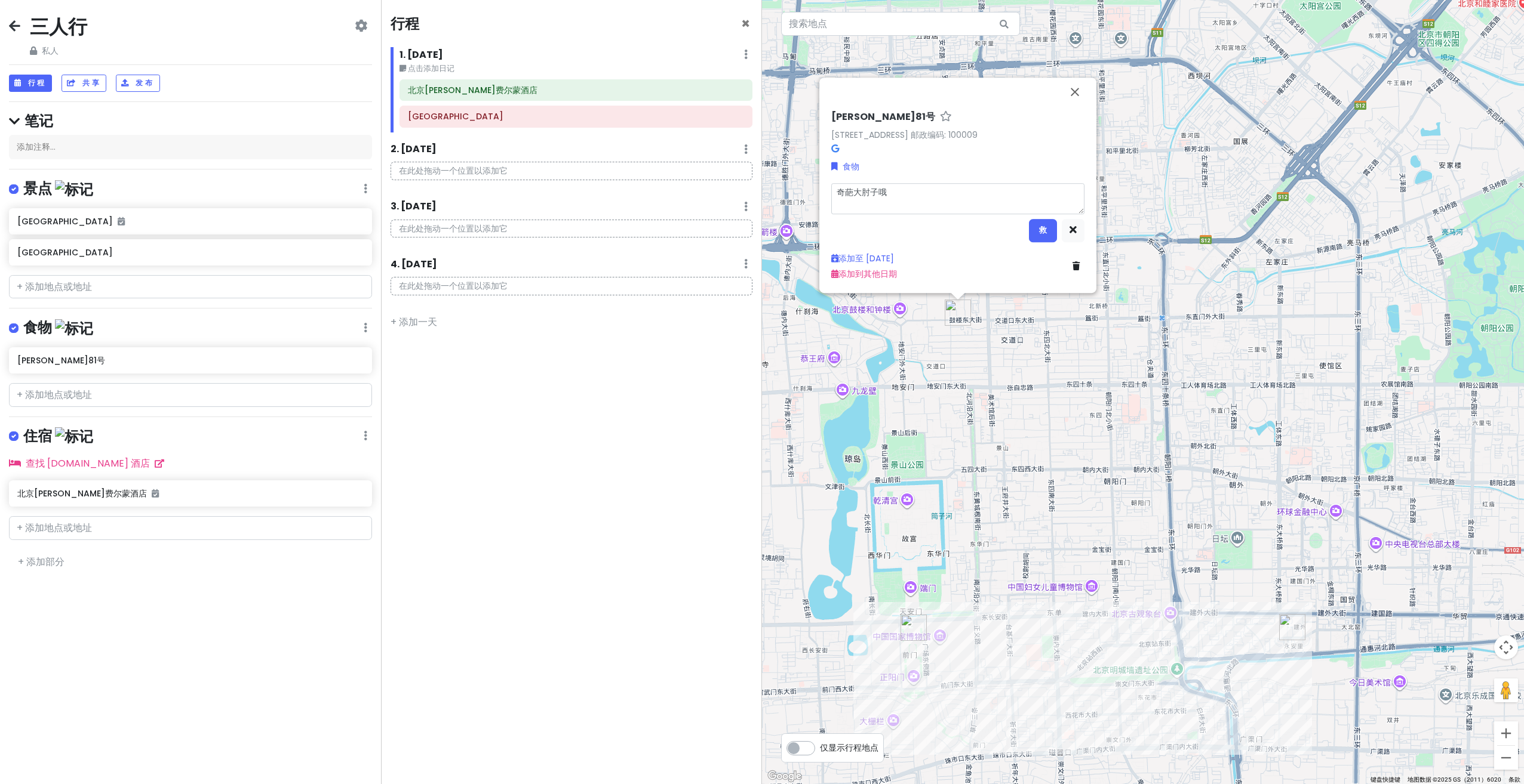
type textarea "奇葩大肘子"
type textarea "x"
type textarea "奇葩大肘子"
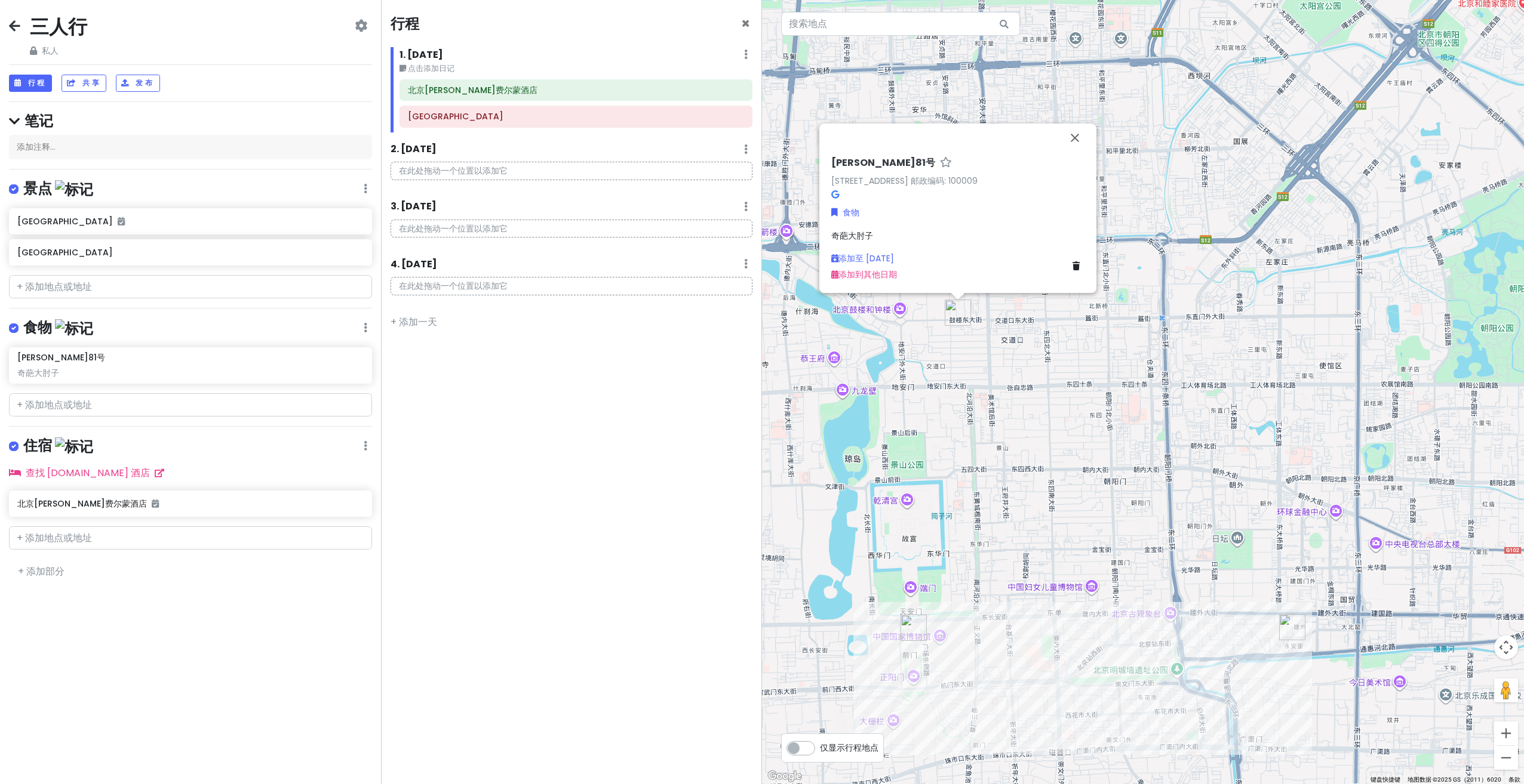
click at [430, 422] on div "行程 × 1. [DATE] Edit Day Notes Delete Day 点击添加日记 北京[PERSON_NAME]费尔蒙酒店 [GEOGRAPHI…" at bounding box center [572, 392] width 381 height 784
click at [1077, 138] on button "关闭" at bounding box center [1074, 137] width 28 height 28
